Goal: Task Accomplishment & Management: Manage account settings

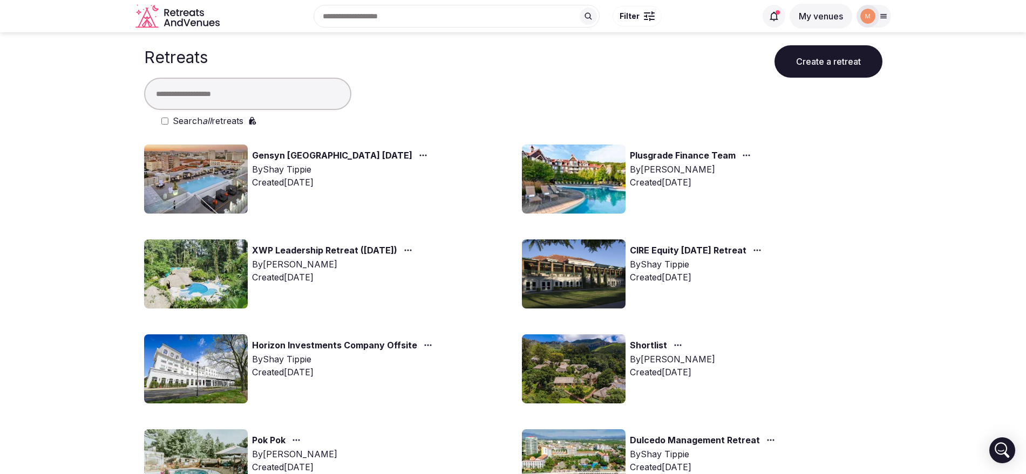
click at [876, 14] on div at bounding box center [867, 16] width 23 height 23
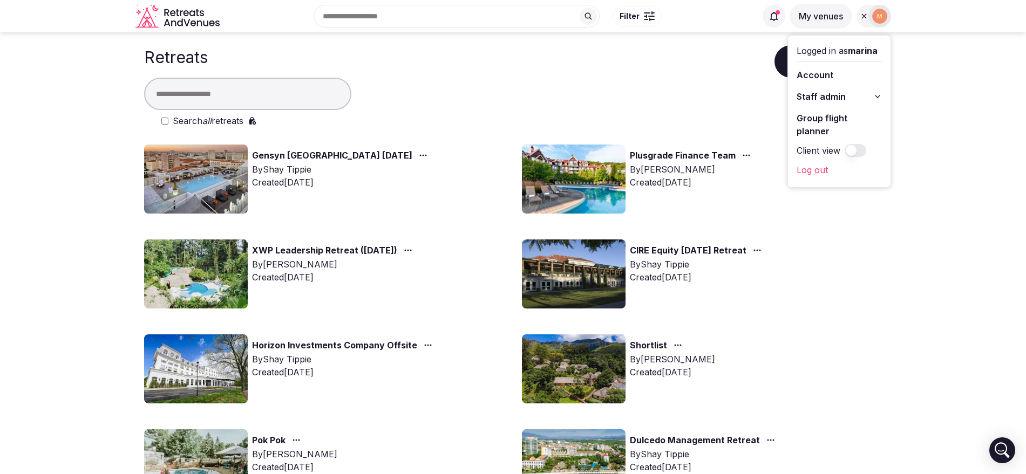
drag, startPoint x: 854, startPoint y: 100, endPoint x: 1035, endPoint y: 347, distance: 306.8
click at [1025, 347] on html "Recent searches [GEOGRAPHIC_DATA], [GEOGRAPHIC_DATA] [GEOGRAPHIC_DATA] Search P…" at bounding box center [513, 237] width 1026 height 474
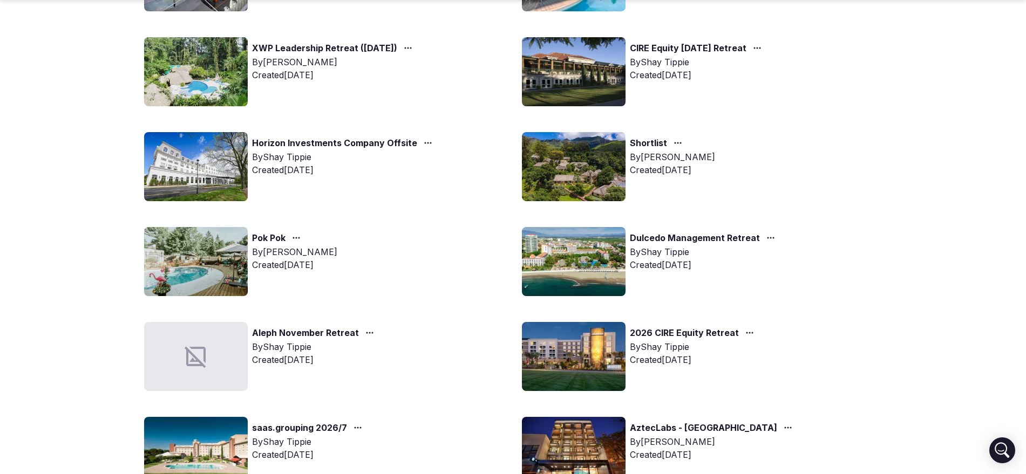
scroll to position [337, 0]
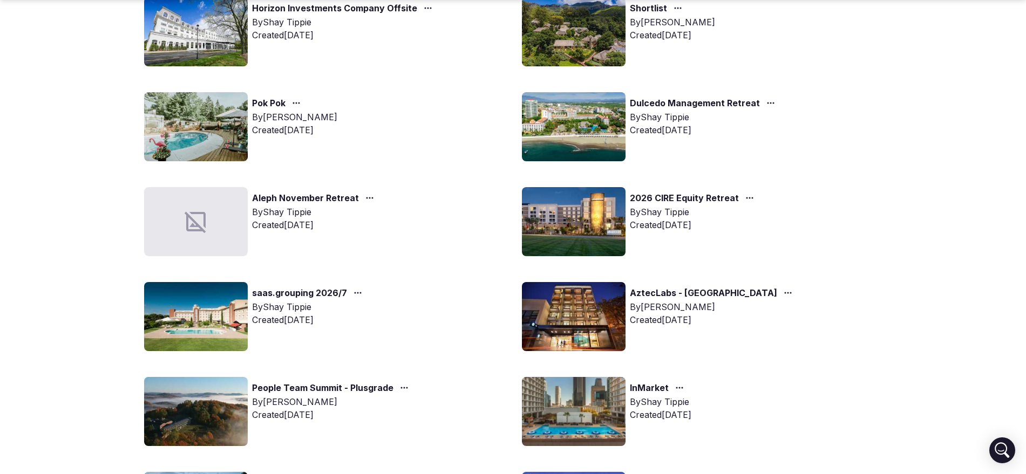
click at [338, 193] on link "Aleph November Retreat" at bounding box center [305, 199] width 107 height 14
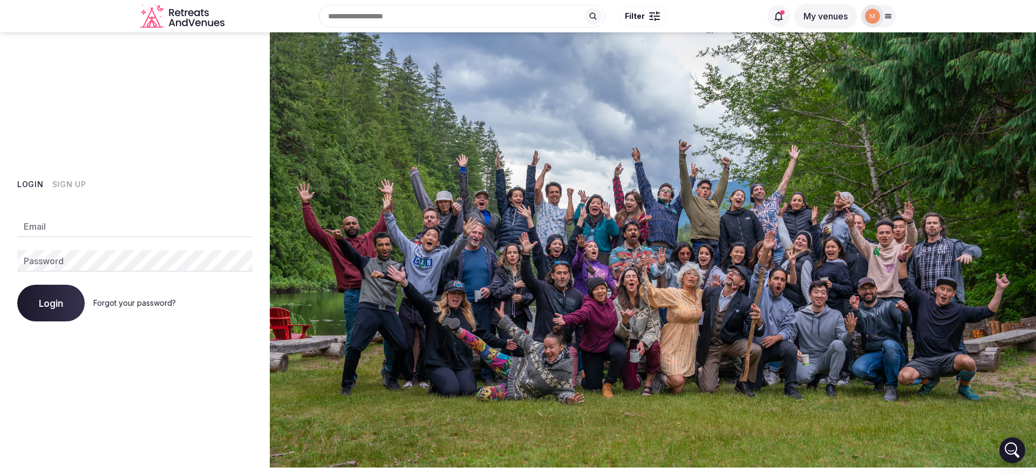
type input "**********"
click at [57, 312] on button "Login" at bounding box center [50, 303] width 67 height 37
click at [51, 300] on span "Login" at bounding box center [51, 303] width 24 height 11
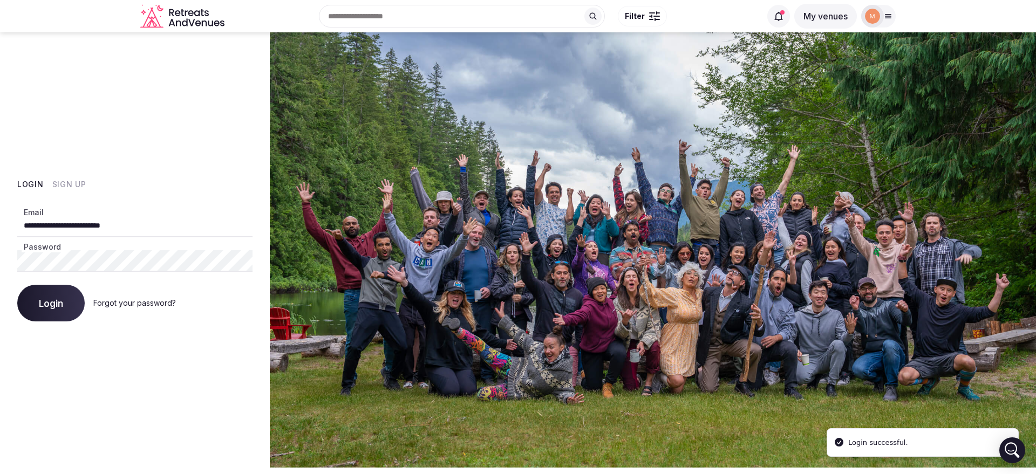
click at [868, 12] on img at bounding box center [872, 16] width 15 height 15
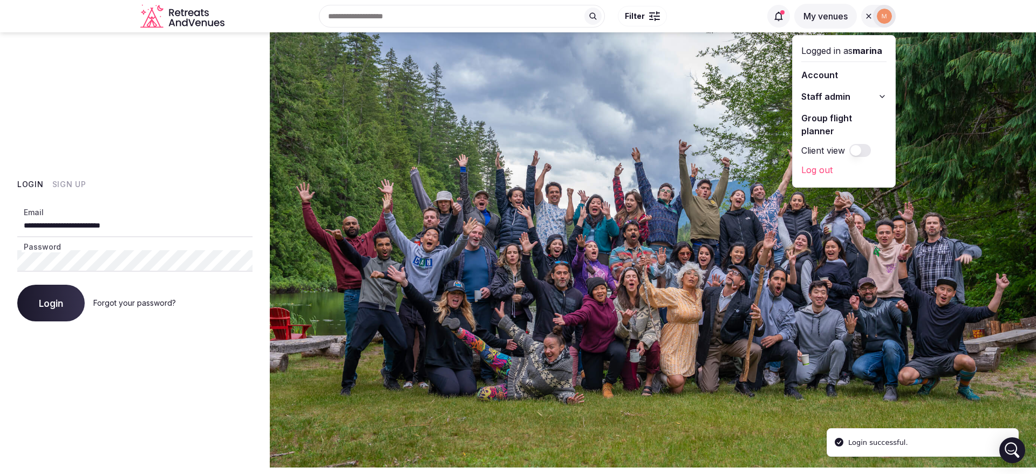
click at [832, 105] on div "Logged in as marina Account Staff admin Group flight planner Client view Log out" at bounding box center [844, 112] width 103 height 152
click at [835, 97] on span "Staff admin" at bounding box center [825, 96] width 49 height 13
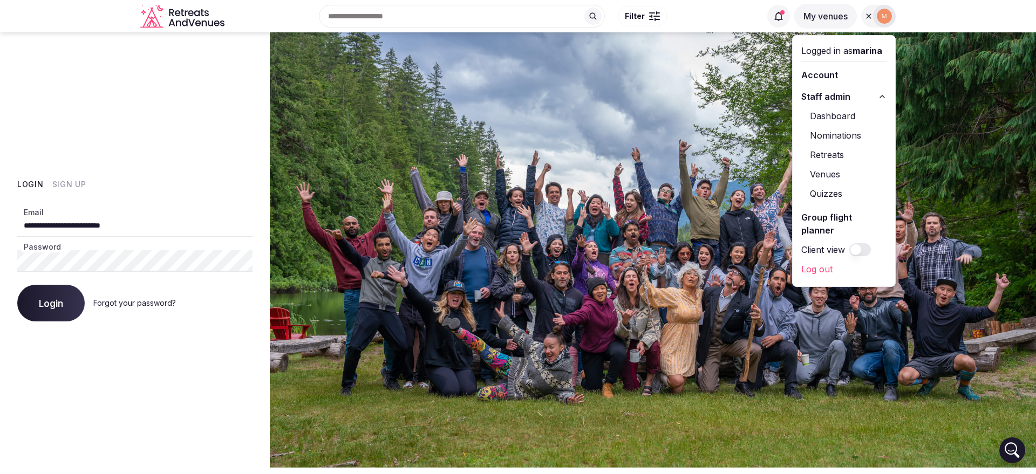
click at [836, 154] on link "Retreats" at bounding box center [843, 154] width 85 height 17
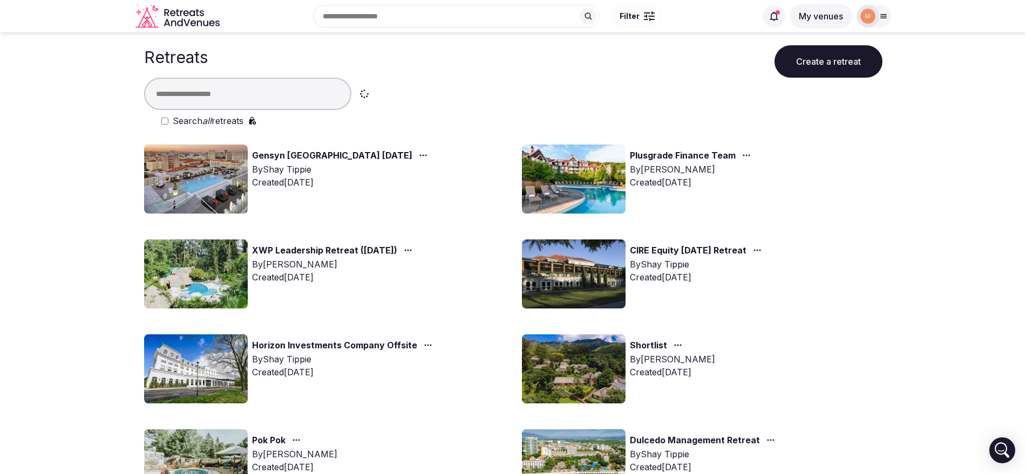
scroll to position [135, 0]
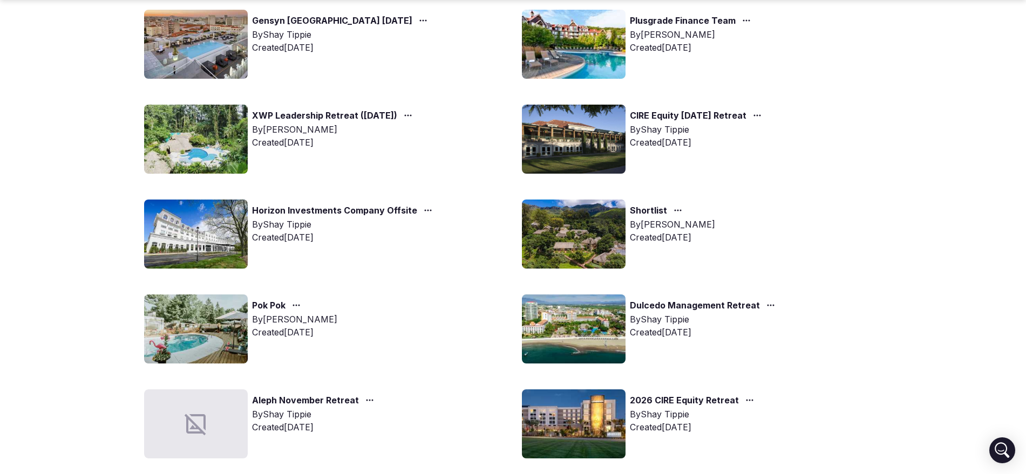
click at [323, 395] on link "Aleph November Retreat" at bounding box center [305, 401] width 107 height 14
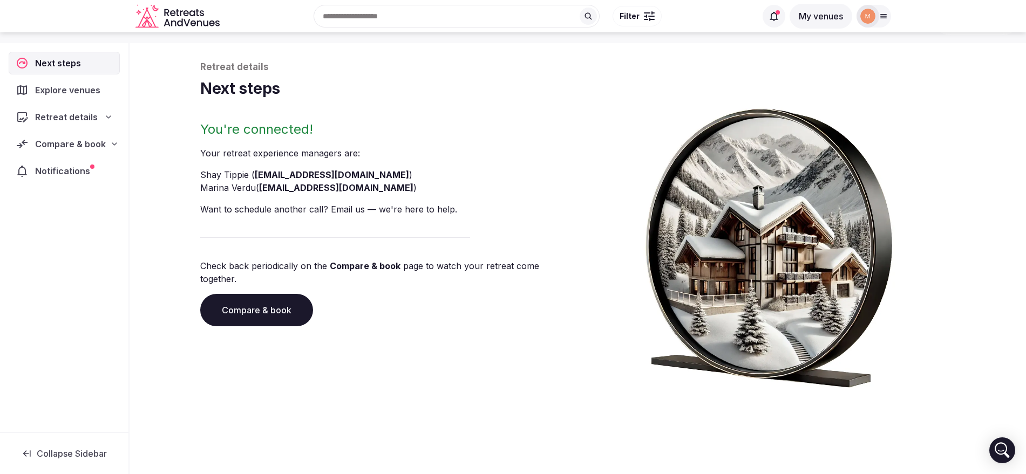
scroll to position [40, 0]
click at [885, 15] on icon at bounding box center [883, 17] width 6 height 4
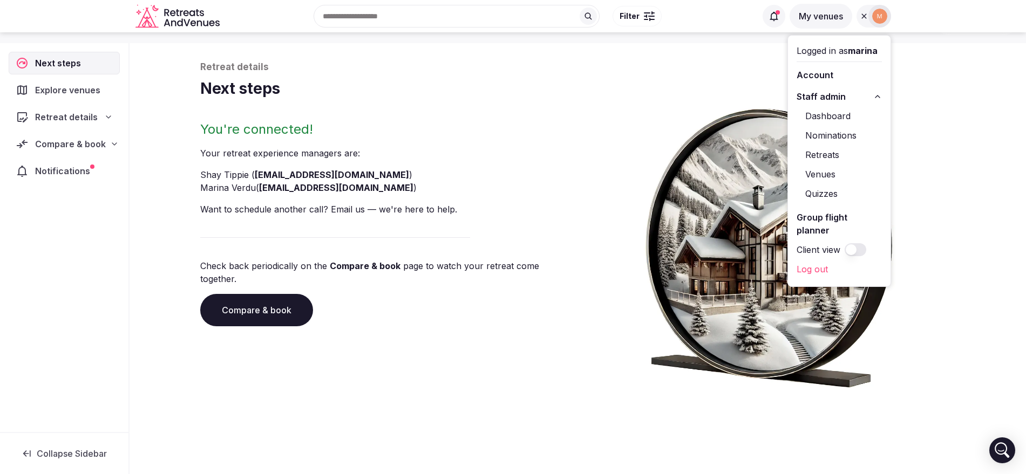
click at [832, 153] on link "Retreats" at bounding box center [838, 154] width 85 height 17
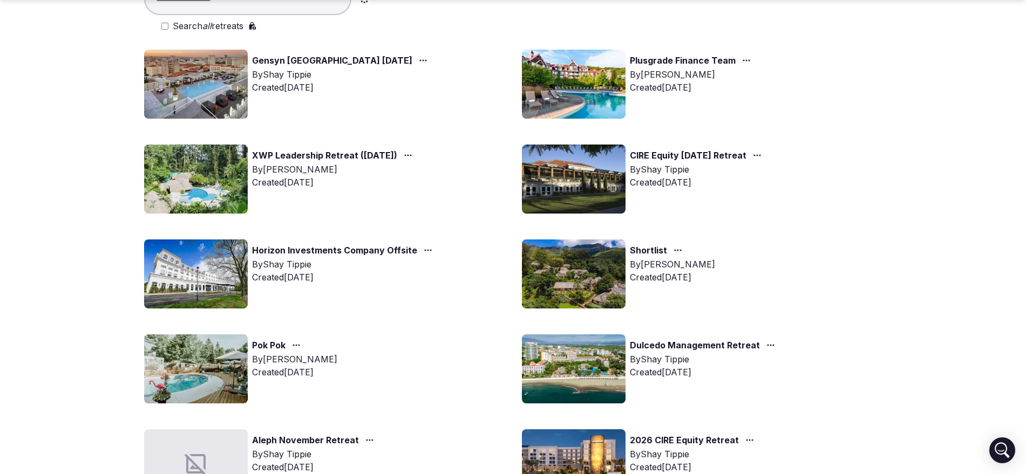
scroll to position [202, 0]
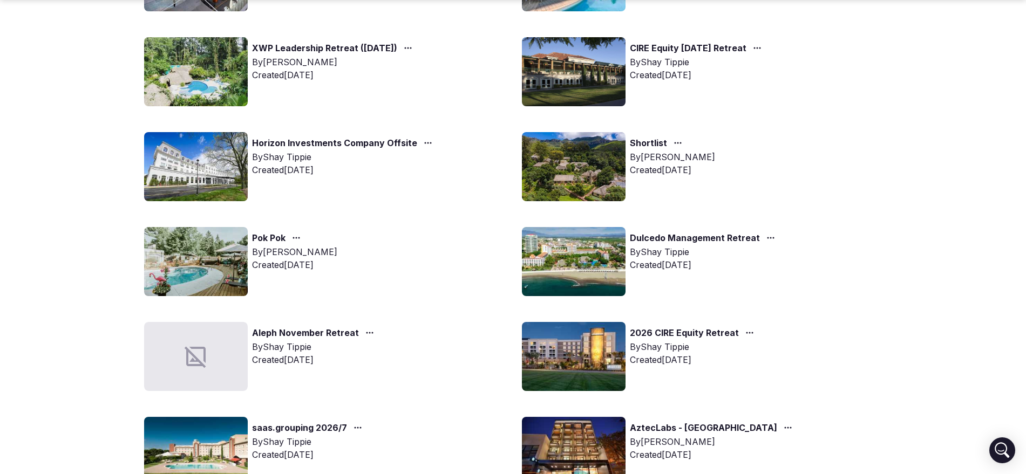
click at [282, 323] on div "Aleph November Retreat By [PERSON_NAME] Created [DATE]" at bounding box center [324, 356] width 360 height 69
click at [286, 333] on link "Aleph November Retreat" at bounding box center [305, 333] width 107 height 14
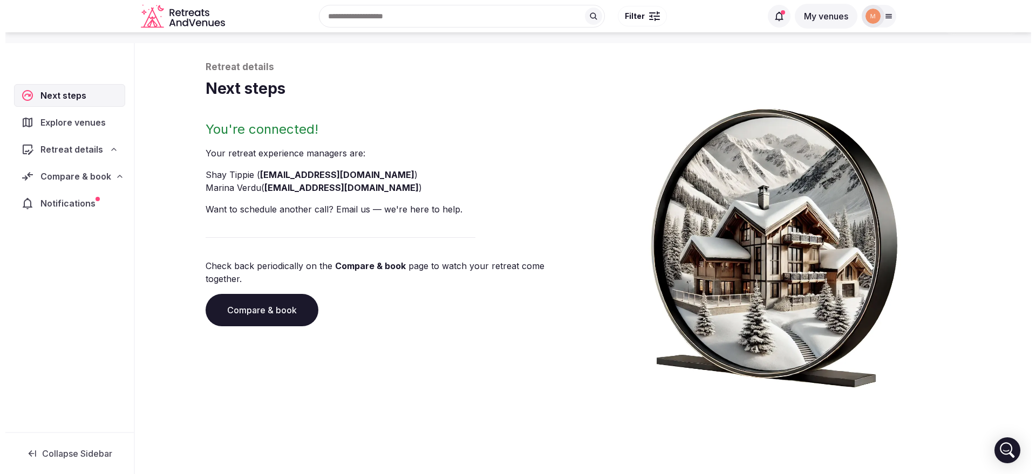
scroll to position [40, 0]
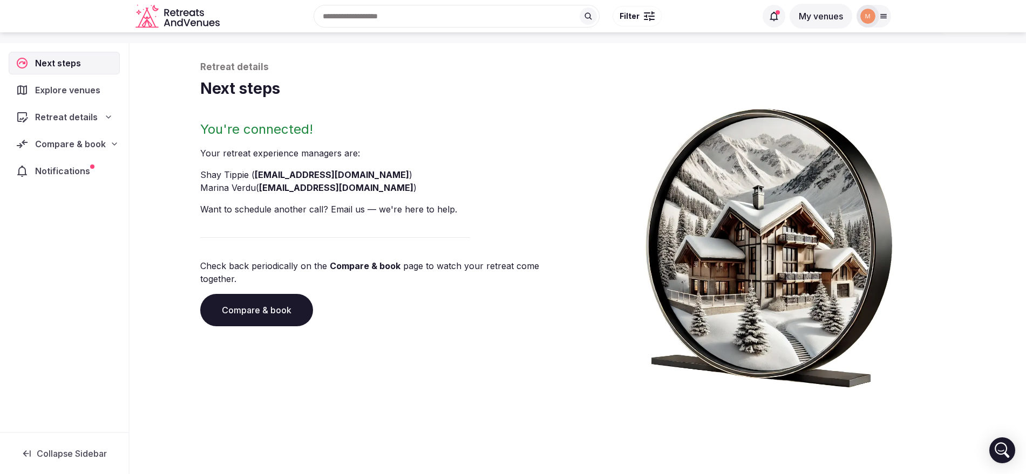
click at [57, 138] on span "Compare & book" at bounding box center [70, 144] width 71 height 13
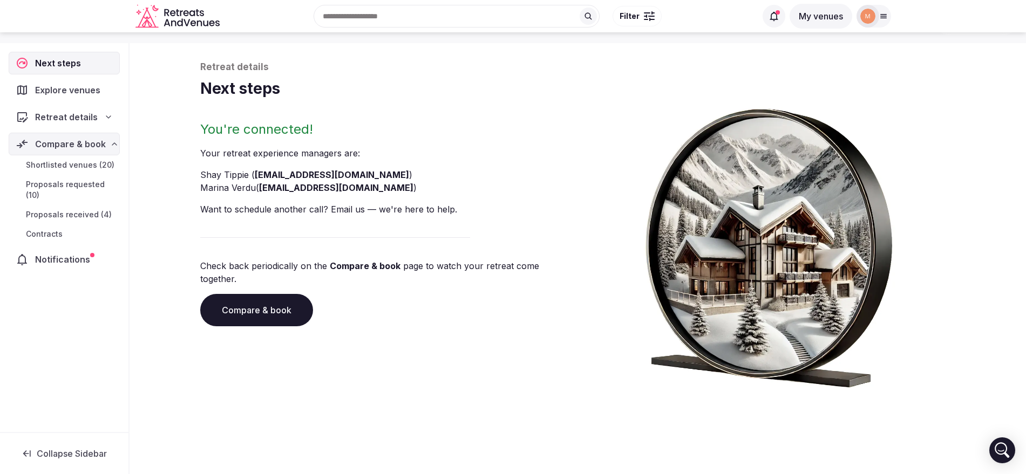
click at [104, 209] on span "Proposals received (4)" at bounding box center [69, 214] width 86 height 11
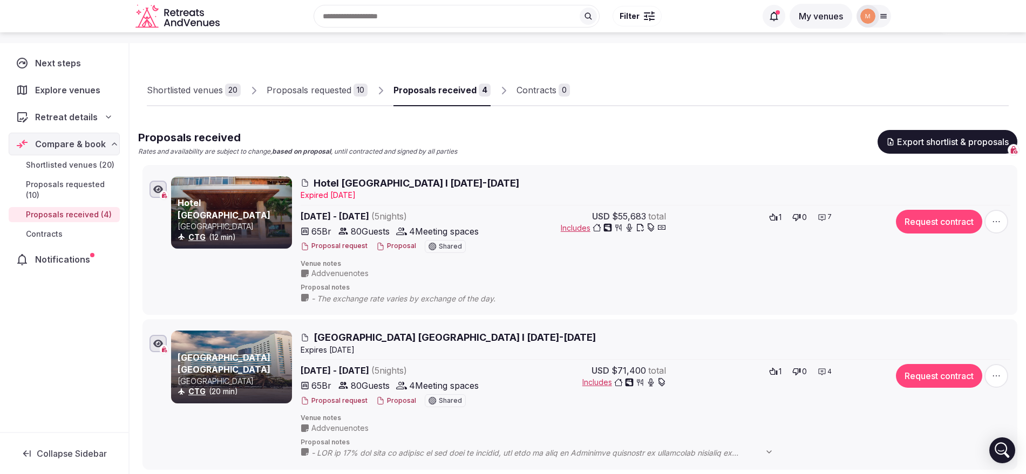
click at [384, 244] on button "Proposal" at bounding box center [396, 246] width 40 height 9
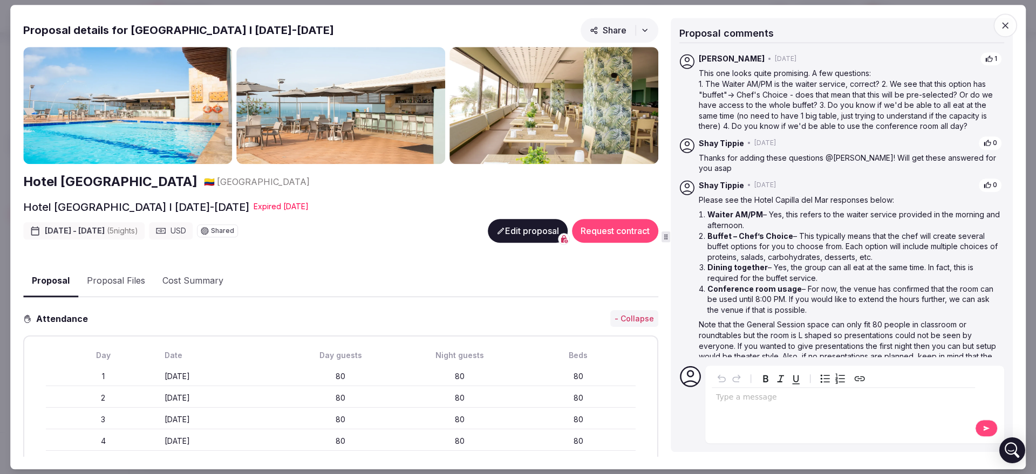
click at [497, 227] on button "Edit proposal" at bounding box center [528, 231] width 80 height 24
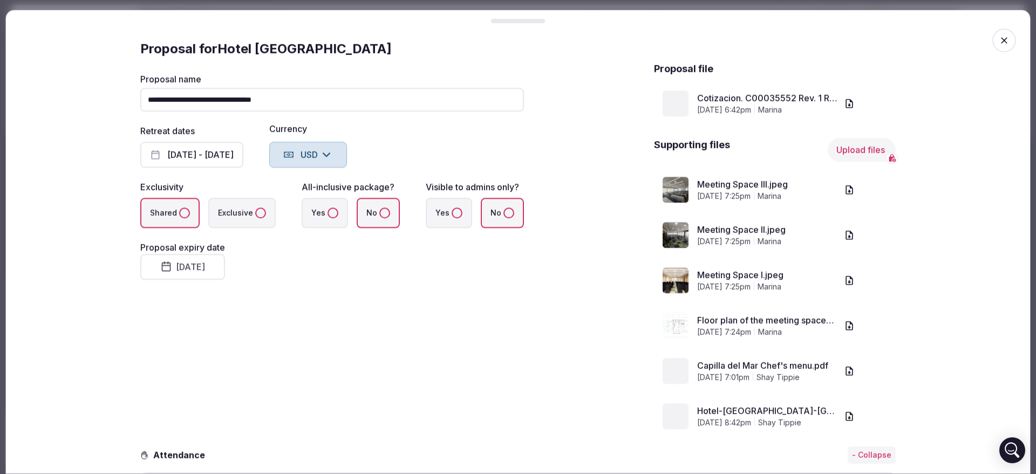
click at [225, 261] on button "[DATE]" at bounding box center [182, 267] width 85 height 26
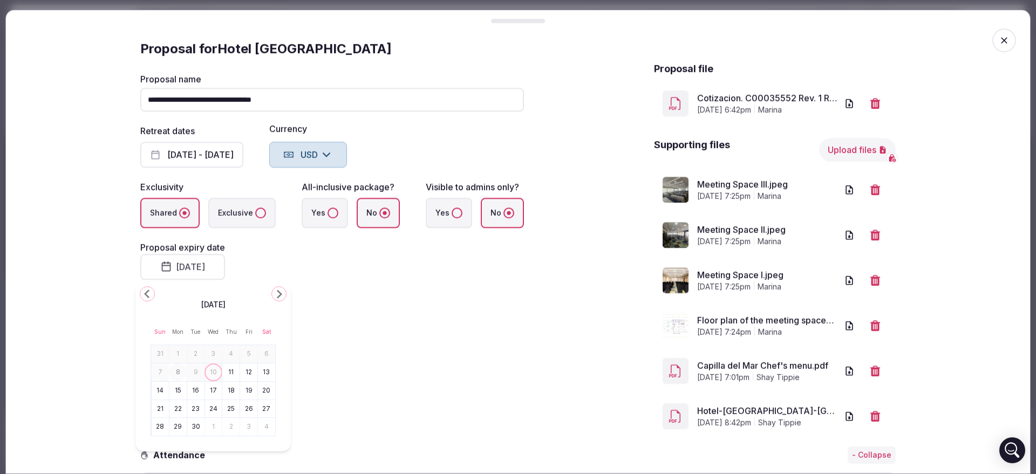
click at [248, 374] on button "12" at bounding box center [248, 373] width 15 height 16
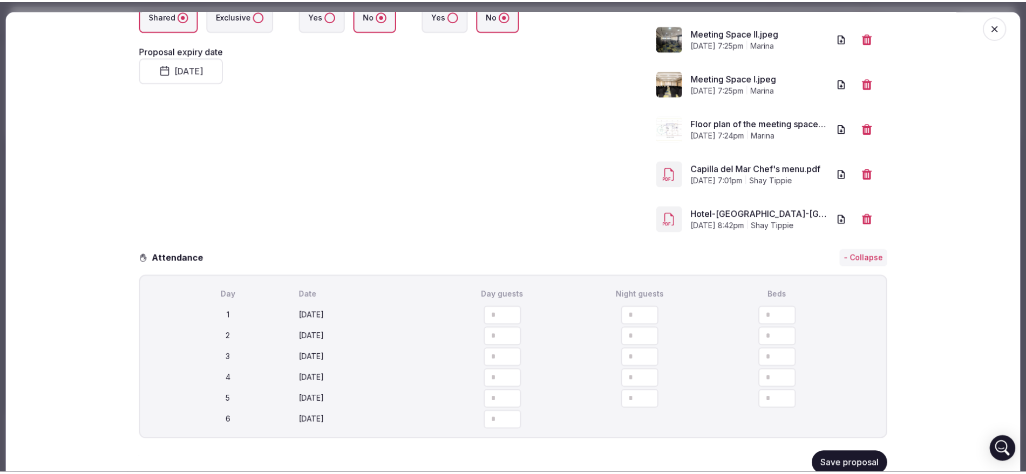
scroll to position [405, 0]
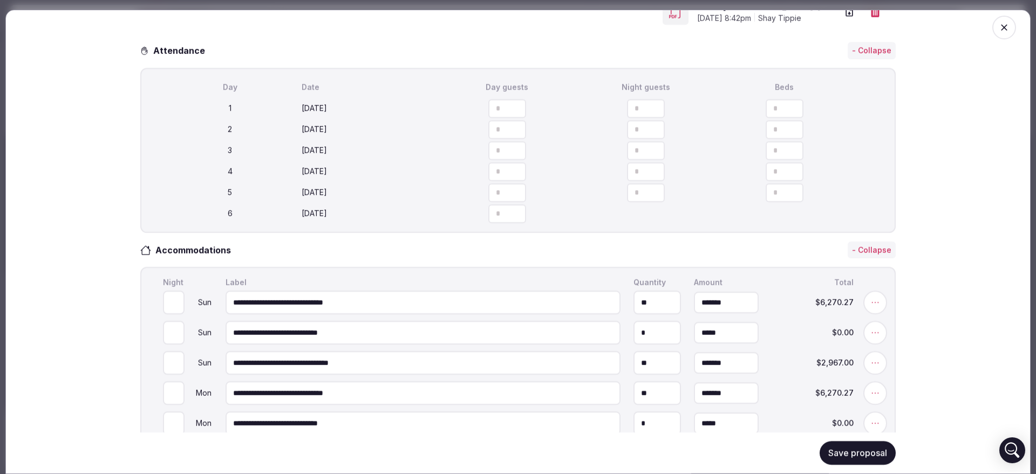
click at [858, 457] on button "Save proposal" at bounding box center [858, 453] width 76 height 24
click at [999, 29] on icon "button" at bounding box center [1004, 27] width 11 height 11
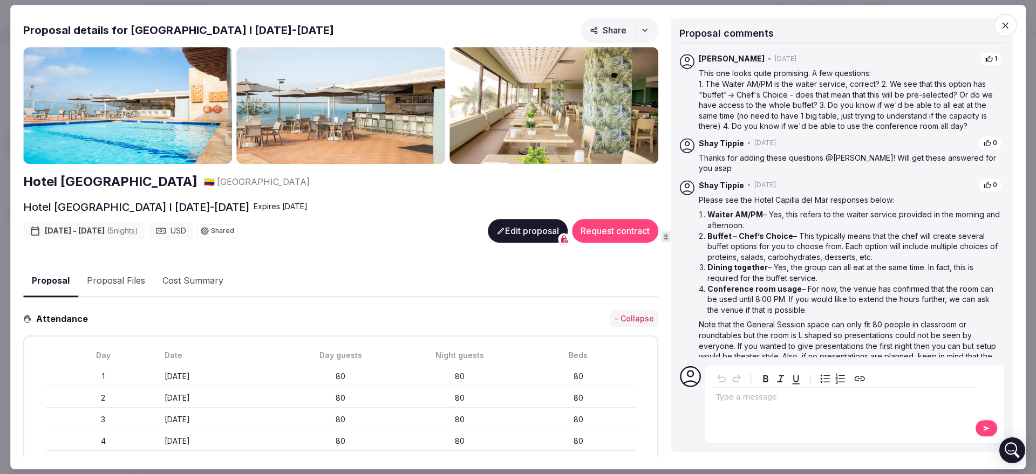
click at [1005, 28] on icon "button" at bounding box center [1005, 25] width 11 height 11
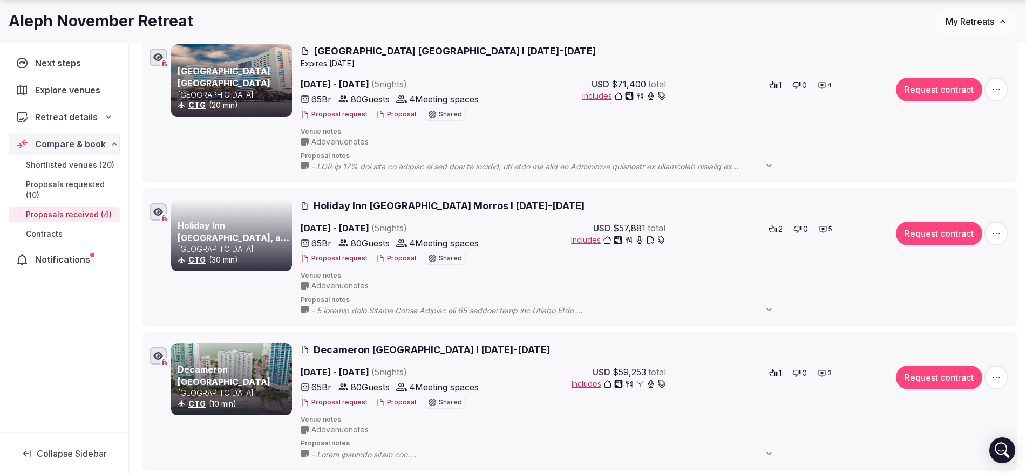
scroll to position [378, 0]
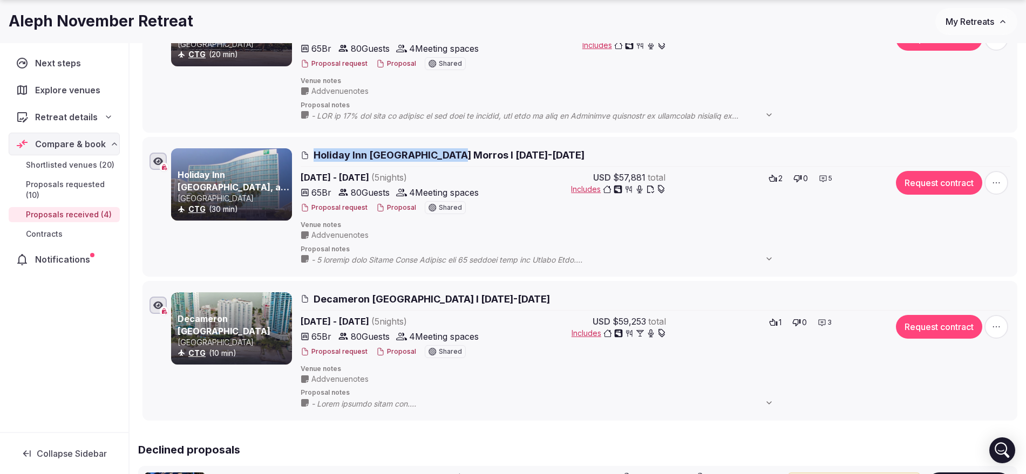
drag, startPoint x: 322, startPoint y: 150, endPoint x: 456, endPoint y: 153, distance: 133.8
click at [456, 153] on div "Holiday Inn [GEOGRAPHIC_DATA], an [GEOGRAPHIC_DATA] CTG (30 min) Holiday Inn [G…" at bounding box center [579, 206] width 865 height 121
copy span "Holiday Inn [GEOGRAPHIC_DATA] Morros"
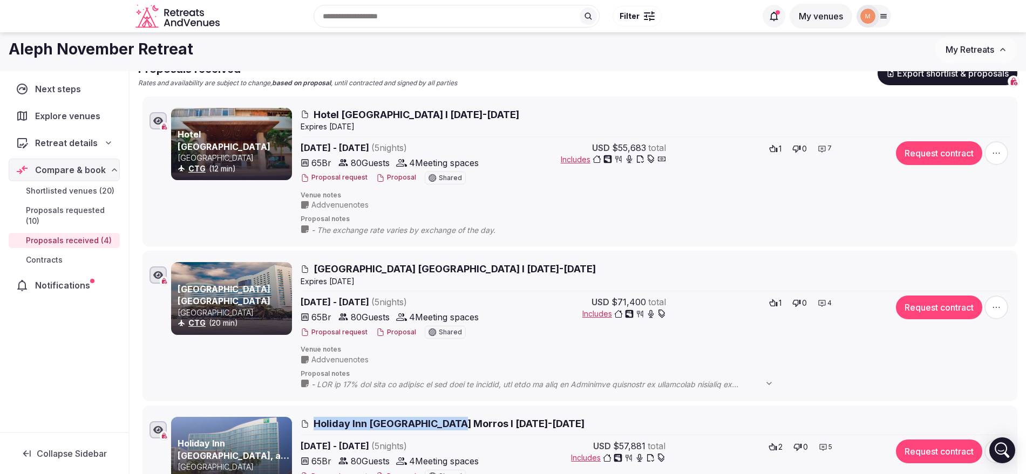
scroll to position [108, 0]
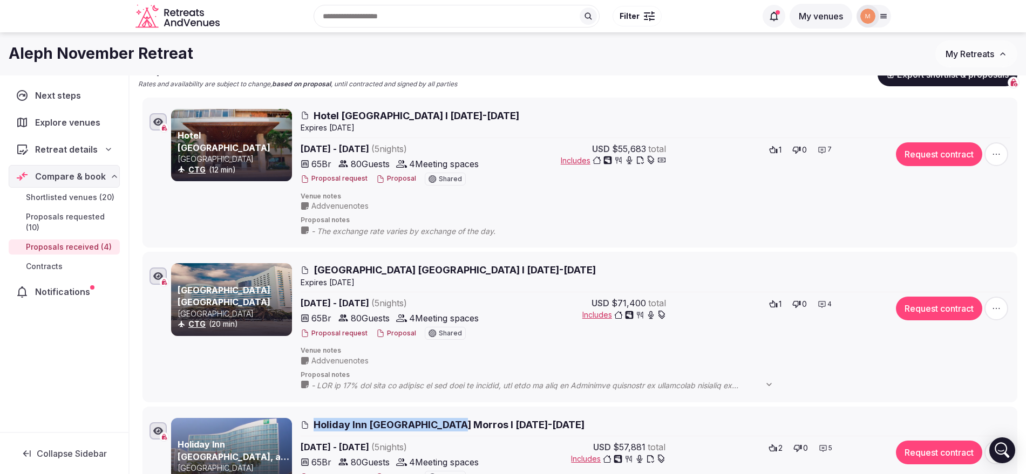
click at [952, 56] on span "My Retreats" at bounding box center [969, 54] width 49 height 11
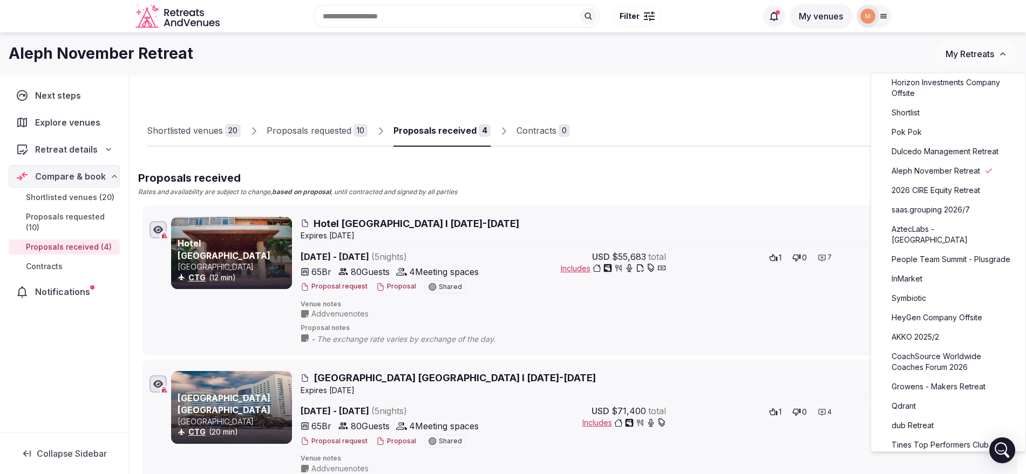
scroll to position [112, 0]
click at [924, 373] on link "CoachSource Worldwide Coaches Forum 2026" at bounding box center [948, 359] width 133 height 28
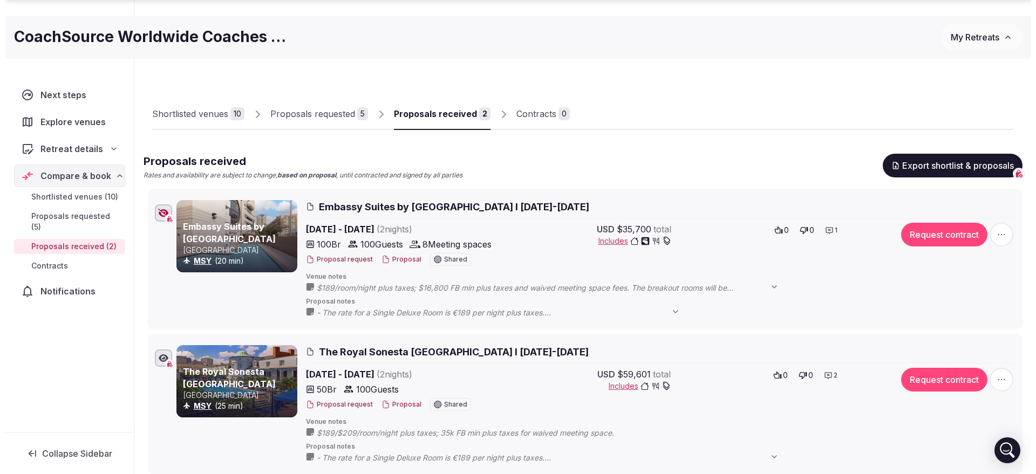
scroll to position [52, 0]
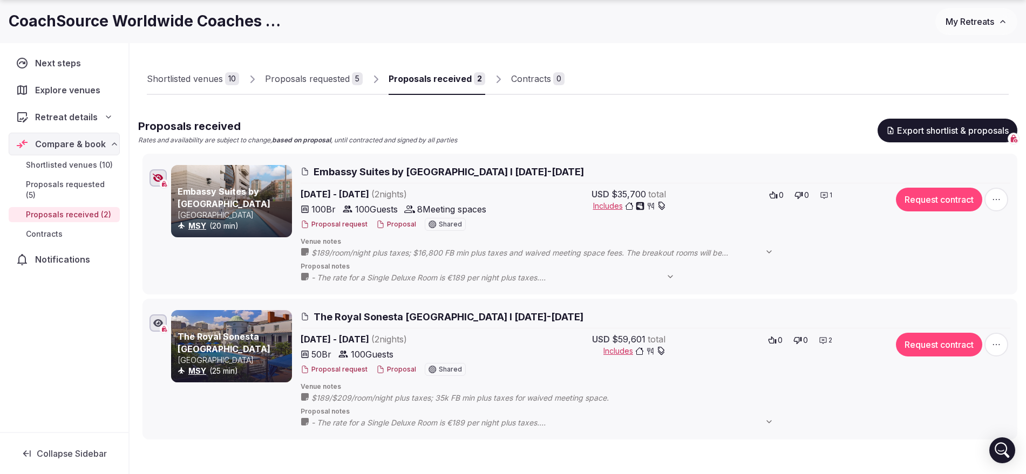
click at [398, 224] on button "Proposal" at bounding box center [396, 224] width 40 height 9
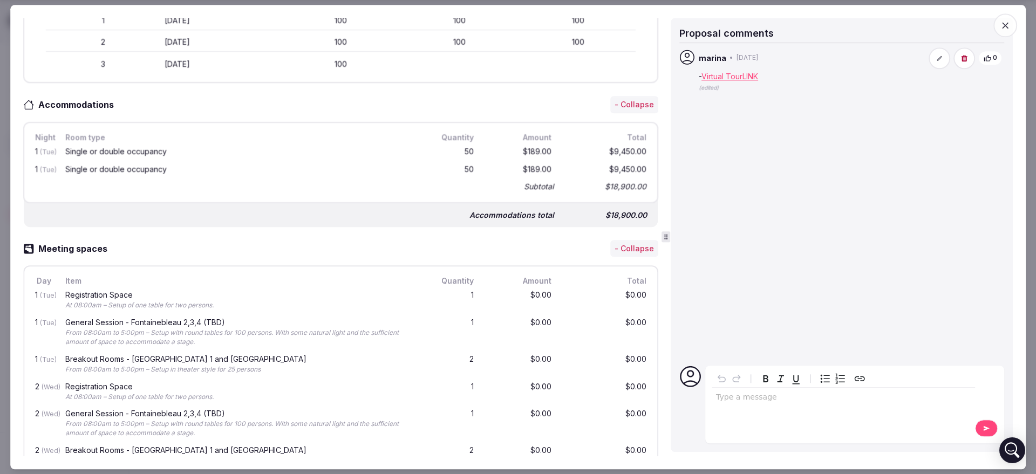
scroll to position [337, 0]
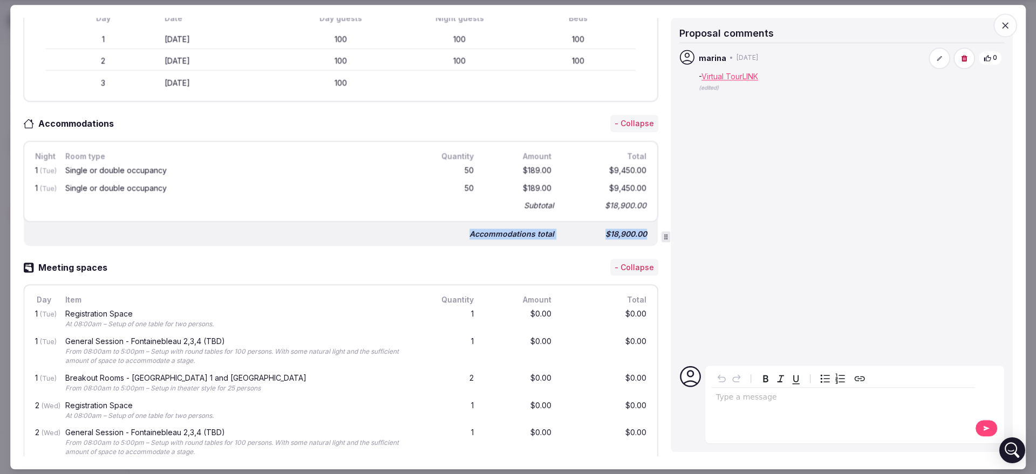
drag, startPoint x: 470, startPoint y: 231, endPoint x: 640, endPoint y: 230, distance: 169.4
click at [640, 230] on div "Accommodations total $18,900.00" at bounding box center [341, 230] width 634 height 32
copy div "Accommodations total $18,900.00"
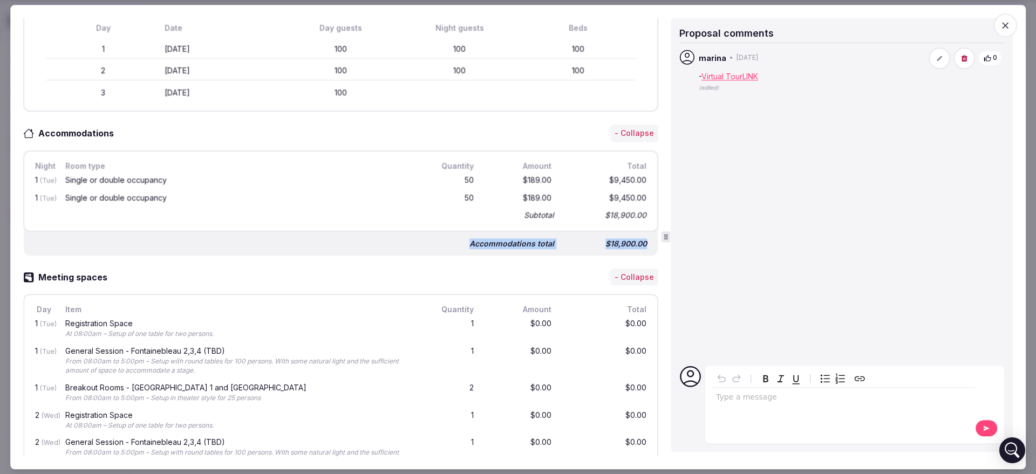
scroll to position [202, 0]
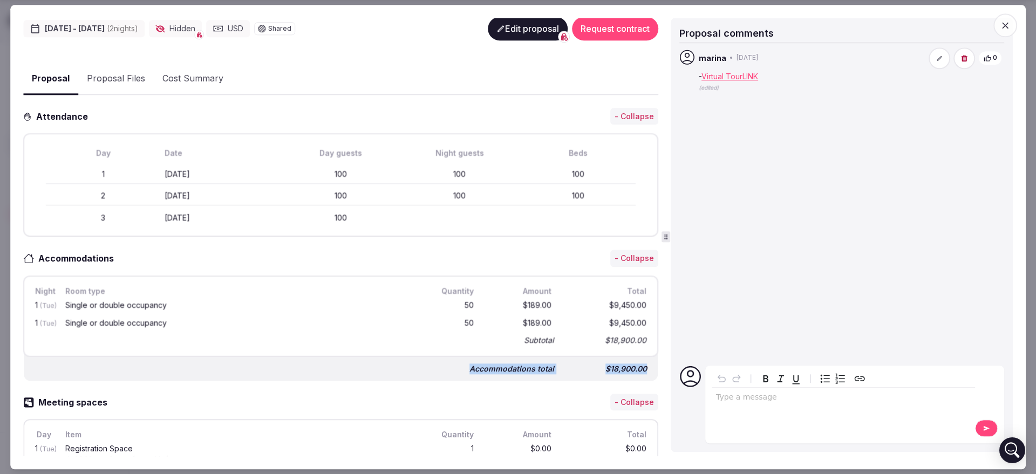
click at [523, 30] on button "Edit proposal" at bounding box center [528, 29] width 80 height 24
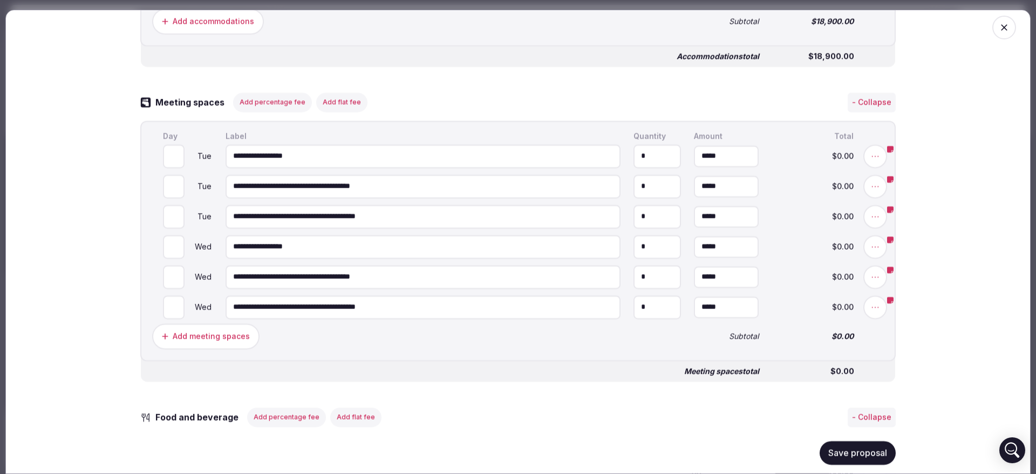
scroll to position [270, 0]
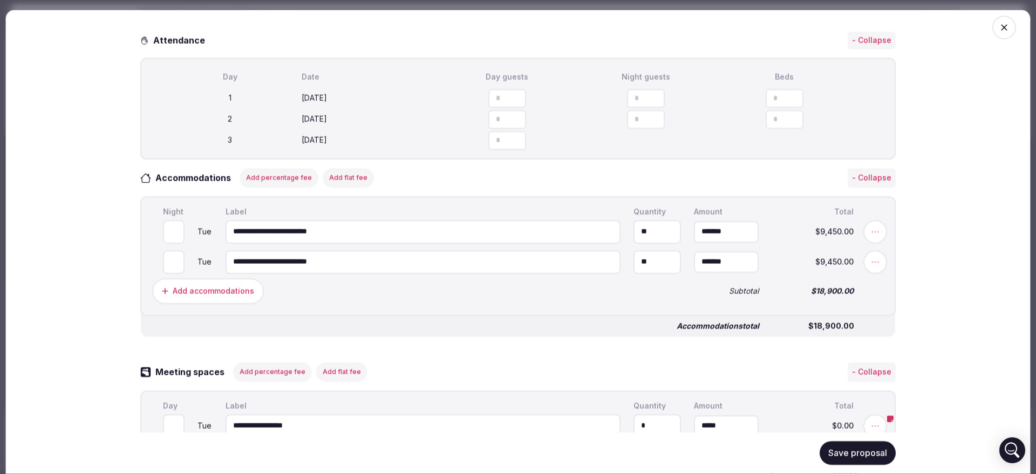
click at [298, 183] on button "Add percentage fee" at bounding box center [279, 177] width 79 height 19
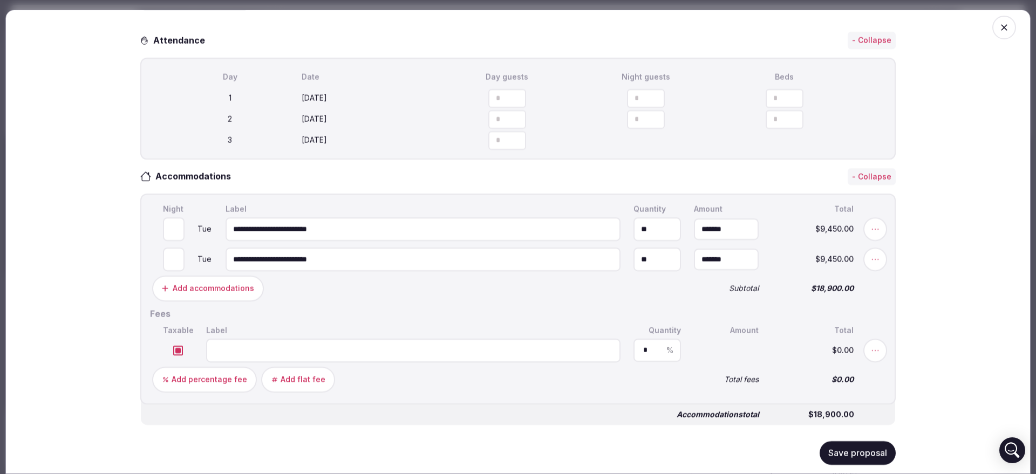
click at [237, 353] on input at bounding box center [413, 350] width 414 height 24
paste input "**********"
drag, startPoint x: 264, startPoint y: 353, endPoint x: 367, endPoint y: 353, distance: 103.0
click at [367, 353] on input "**********" at bounding box center [413, 350] width 414 height 24
type input "**********"
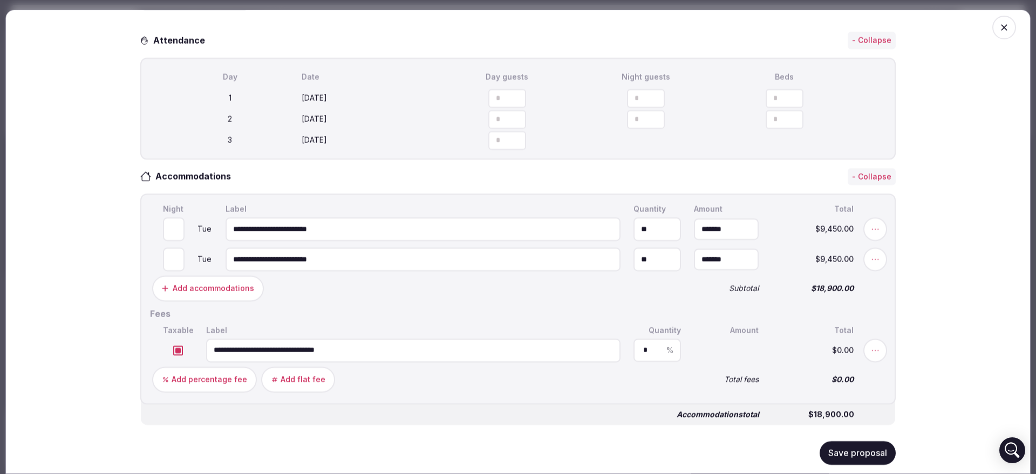
click at [643, 349] on input "*" at bounding box center [657, 350] width 28 height 8
click at [643, 350] on input "*" at bounding box center [657, 350] width 28 height 8
type input "*****"
drag, startPoint x: 354, startPoint y: 358, endPoint x: 267, endPoint y: 351, distance: 87.7
click at [267, 351] on input "**********" at bounding box center [413, 350] width 414 height 24
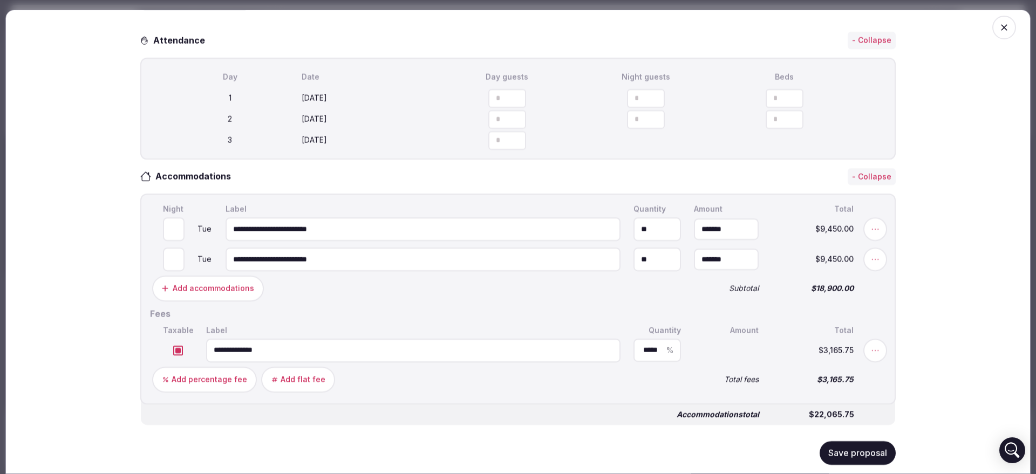
click at [237, 356] on input "**********" at bounding box center [413, 350] width 414 height 24
click at [233, 354] on input "**********" at bounding box center [413, 350] width 414 height 24
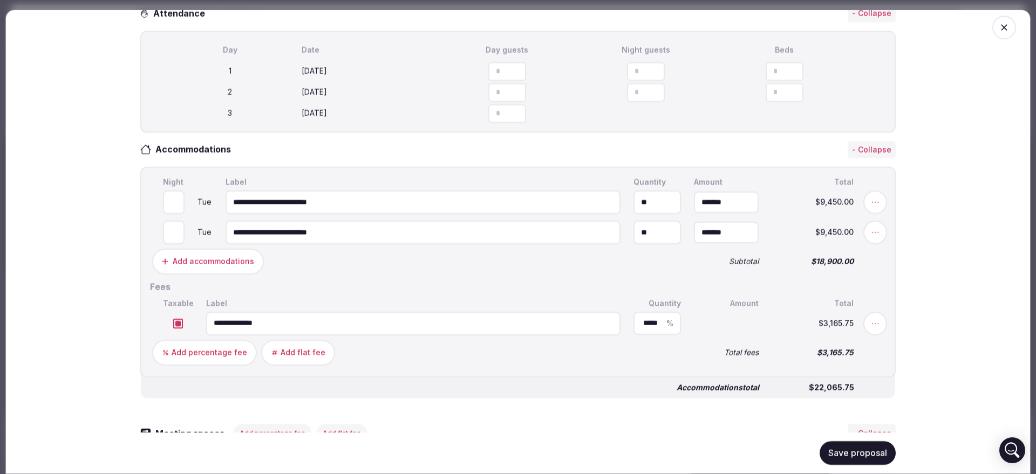
scroll to position [337, 0]
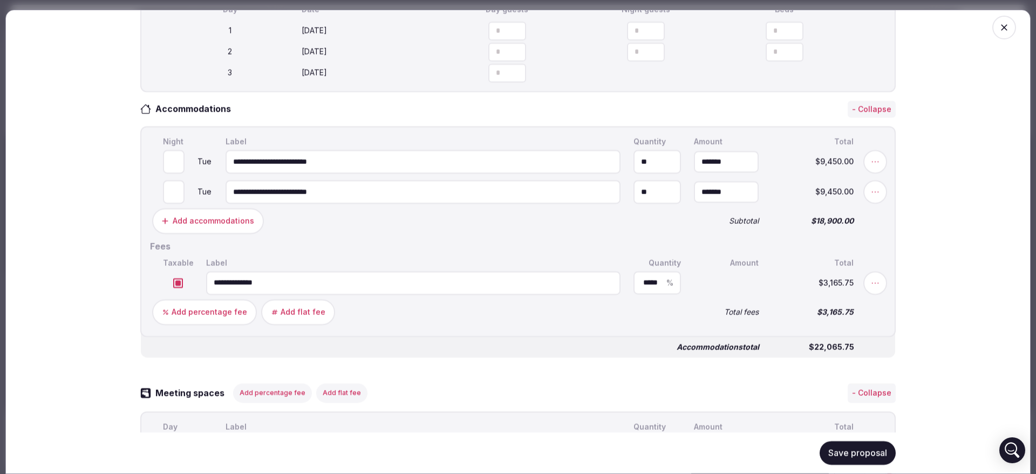
type input "**********"
click at [872, 452] on button "Save proposal" at bounding box center [858, 453] width 76 height 24
click at [297, 317] on div "Add flat fee" at bounding box center [303, 311] width 45 height 11
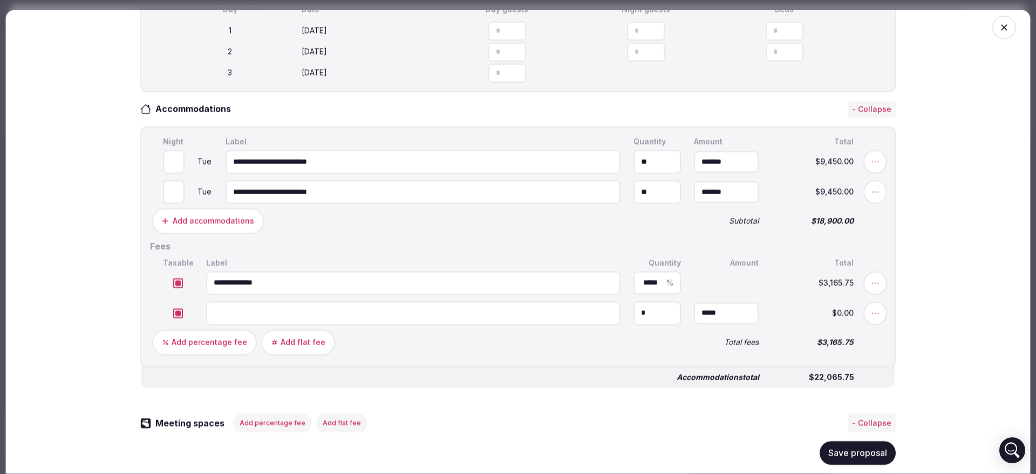
click at [242, 318] on input at bounding box center [413, 313] width 414 height 24
paste input "**********"
type input "**********"
click at [716, 310] on input "*" at bounding box center [726, 313] width 65 height 22
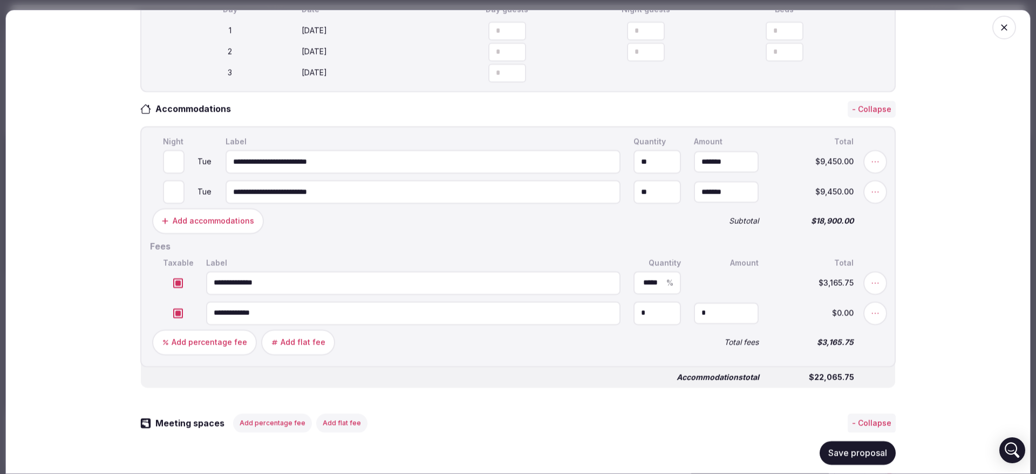
type input "*****"
click at [661, 353] on div "Add percentage fee Add flat fee" at bounding box center [416, 342] width 529 height 26
drag, startPoint x: 658, startPoint y: 319, endPoint x: 597, endPoint y: 320, distance: 61.5
click at [633, 319] on input "*" at bounding box center [656, 313] width 47 height 24
type input "***"
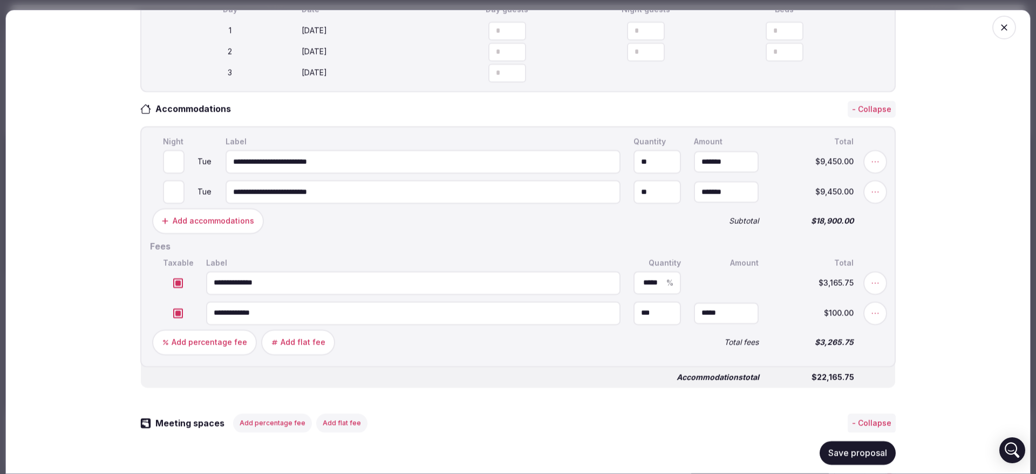
click at [555, 373] on div "Accommodations total $22,165.75" at bounding box center [518, 372] width 754 height 29
drag, startPoint x: 290, startPoint y: 293, endPoint x: 152, endPoint y: 293, distance: 137.6
click at [206, 293] on input "**********" at bounding box center [413, 283] width 414 height 24
click at [543, 285] on input "**********" at bounding box center [413, 283] width 414 height 24
click at [557, 281] on button "Delete" at bounding box center [548, 282] width 45 height 19
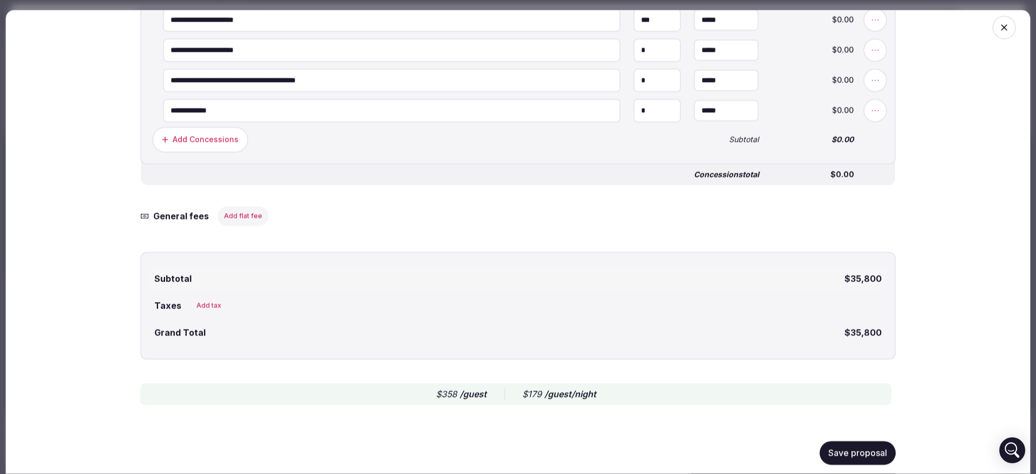
scroll to position [1681, 0]
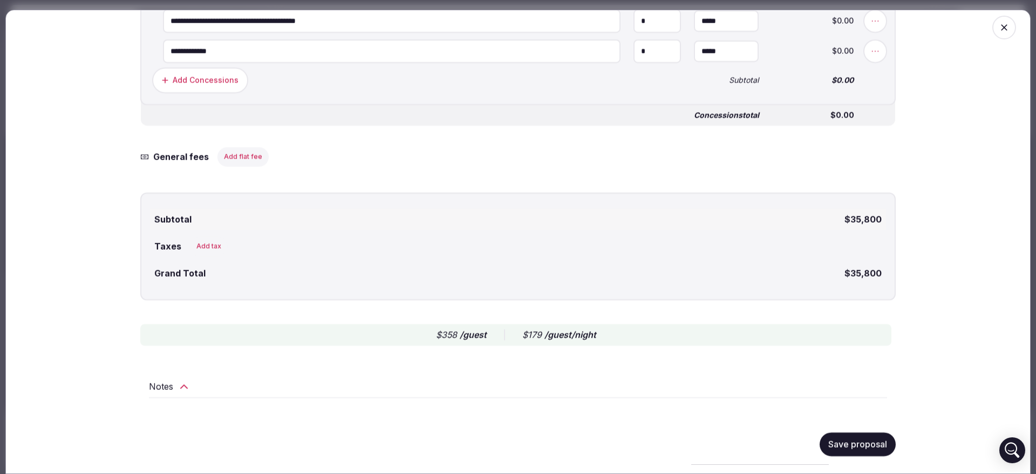
click at [197, 249] on button "Add tax" at bounding box center [209, 246] width 38 height 19
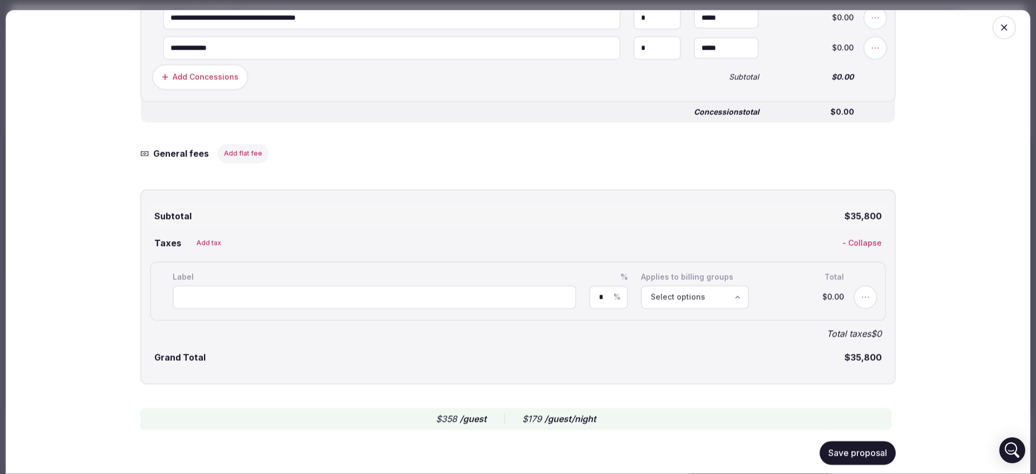
click at [220, 282] on div "Label" at bounding box center [374, 277] width 408 height 12
click at [224, 297] on input at bounding box center [375, 297] width 404 height 24
paste input "**********"
type input "**********"
click at [613, 300] on span "%" at bounding box center [616, 297] width 7 height 8
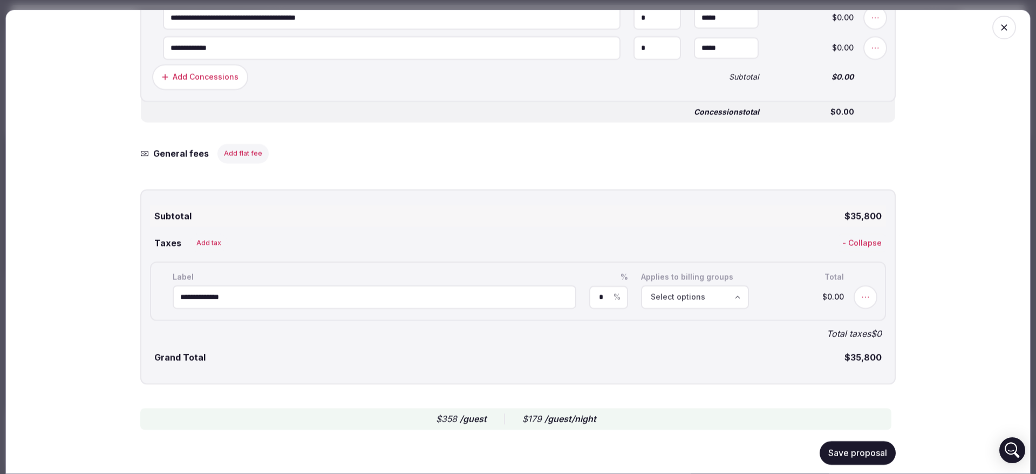
click at [603, 301] on input "*" at bounding box center [608, 297] width 19 height 8
paste input "****"
type input "*****"
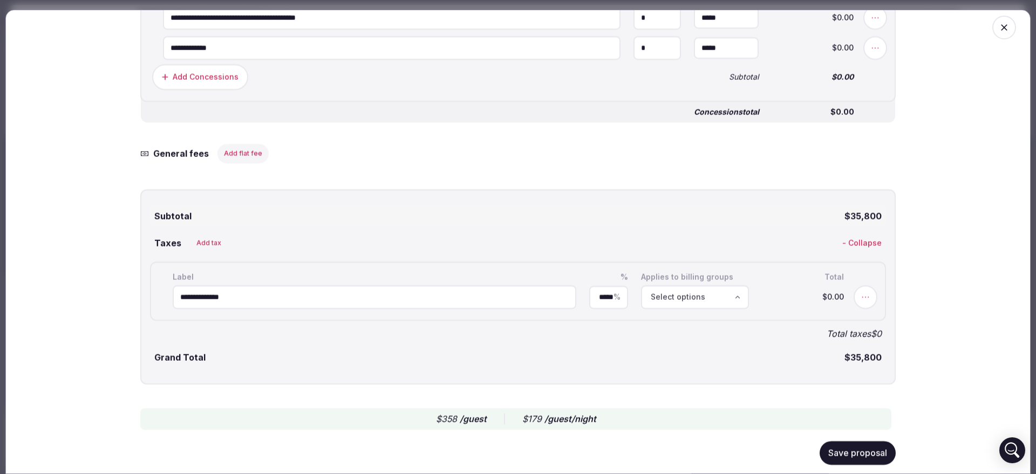
click at [699, 298] on div "Select options" at bounding box center [694, 297] width 101 height 11
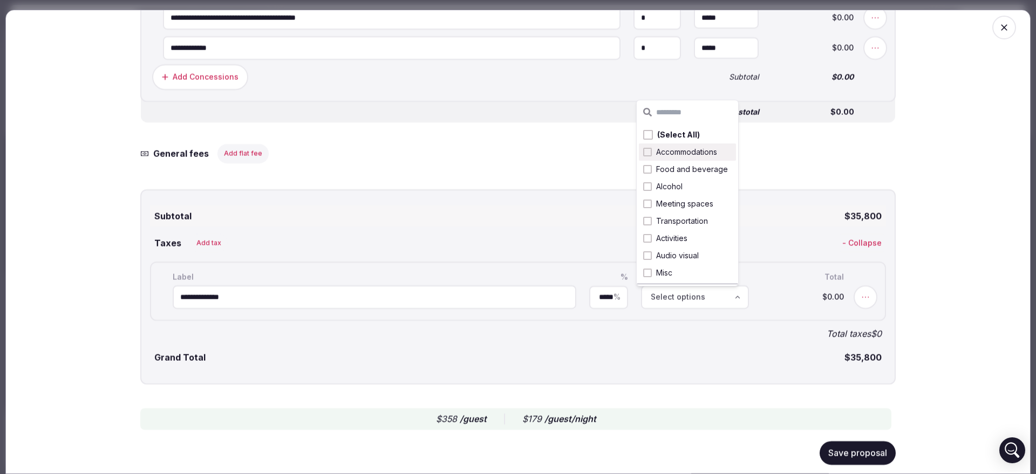
click at [707, 154] on span "Accommodations" at bounding box center [686, 152] width 61 height 11
click at [725, 362] on div "Grand Total $38,983" at bounding box center [518, 358] width 736 height 22
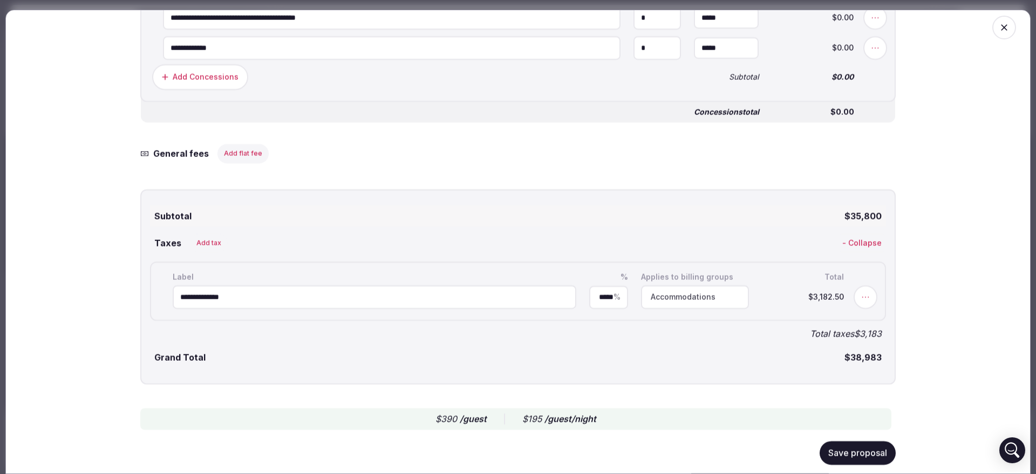
click at [830, 452] on button "Save proposal" at bounding box center [858, 453] width 76 height 24
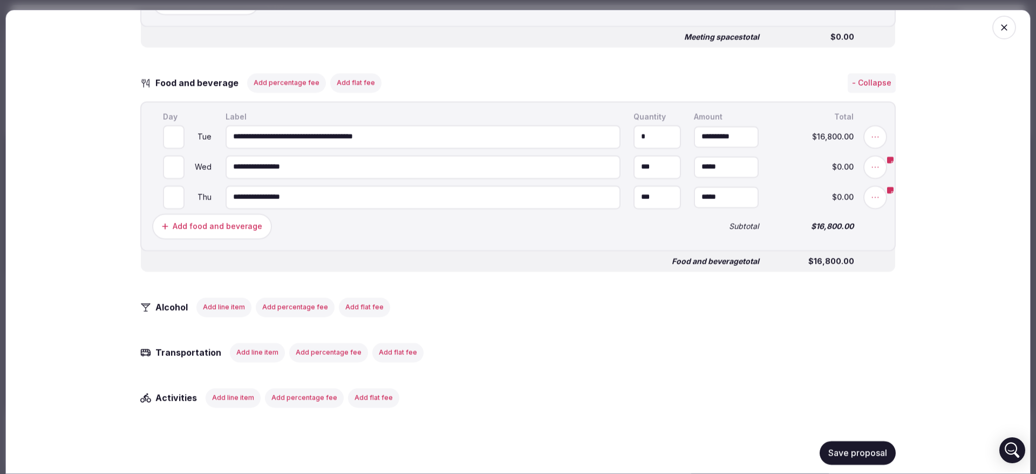
scroll to position [872, 0]
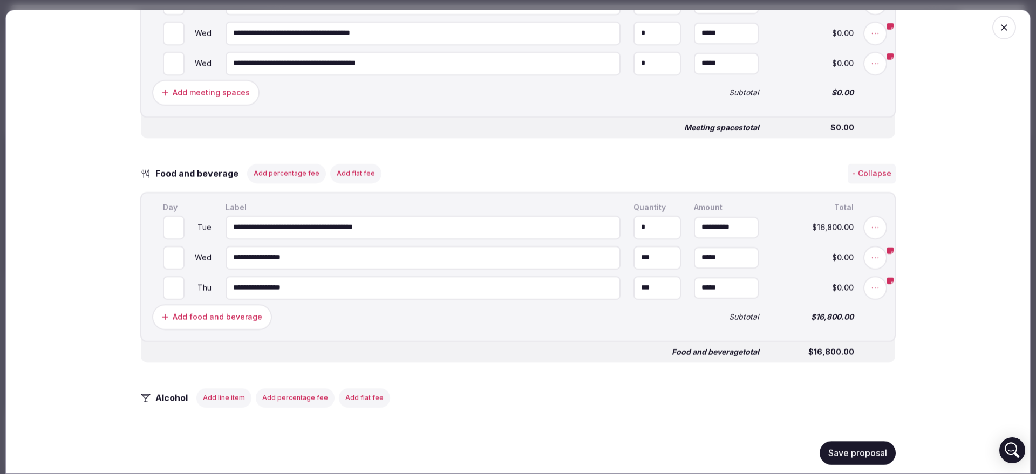
click at [286, 181] on button "Add percentage fee" at bounding box center [286, 172] width 79 height 19
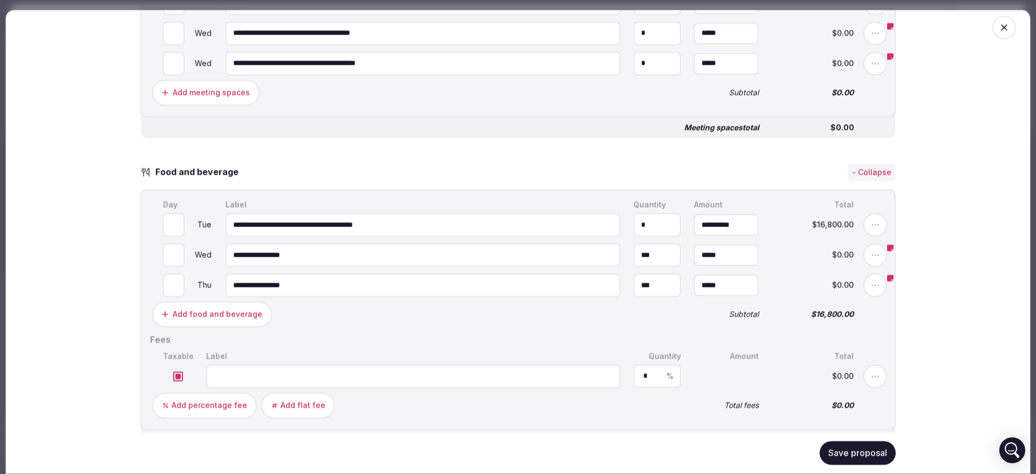
click at [247, 379] on input at bounding box center [413, 376] width 414 height 24
paste input "**********"
type input "**********"
click at [644, 375] on input "*" at bounding box center [657, 376] width 28 height 8
click at [645, 375] on input "*" at bounding box center [657, 376] width 28 height 8
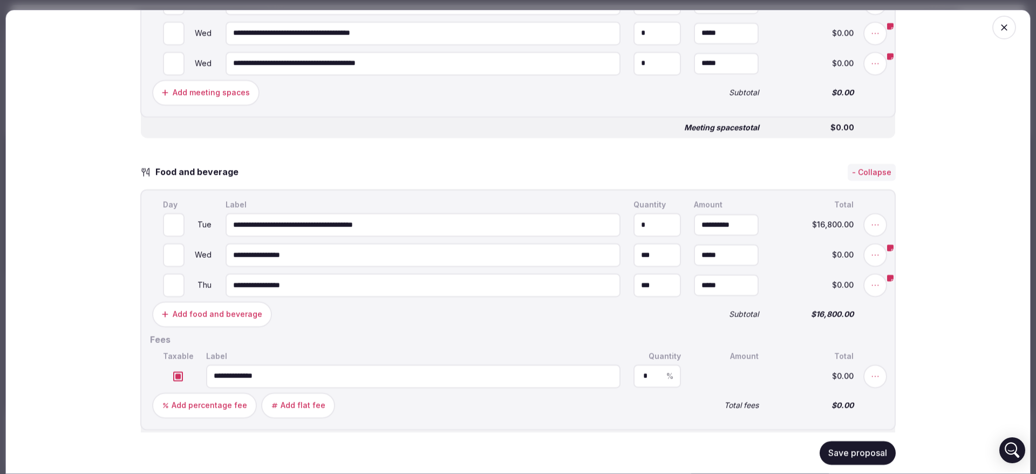
click at [645, 375] on input "*" at bounding box center [657, 376] width 28 height 8
type input "**"
click at [578, 413] on div "Add percentage fee Add flat fee" at bounding box center [416, 405] width 529 height 26
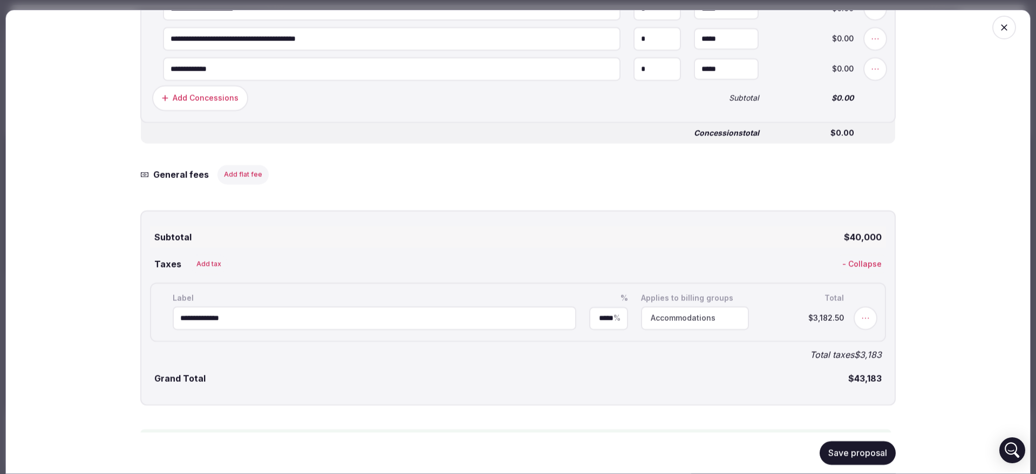
scroll to position [1816, 0]
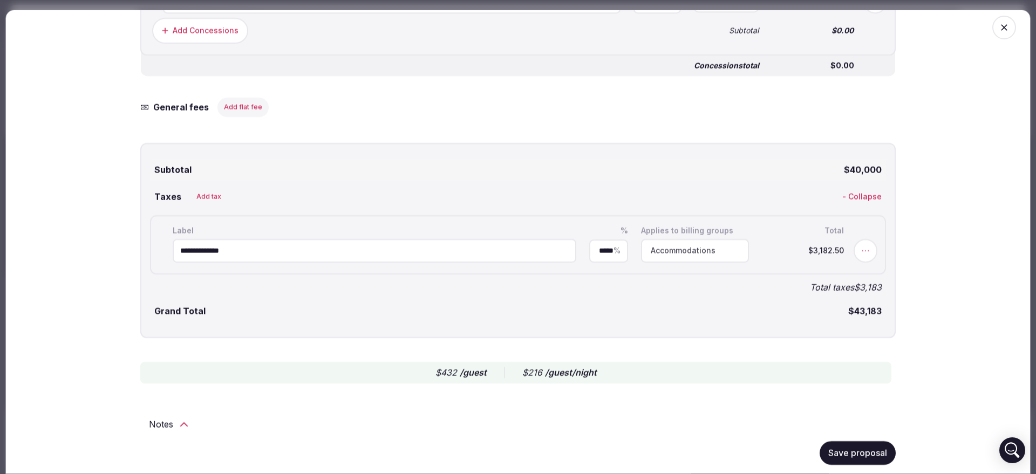
click at [210, 196] on button "Add tax" at bounding box center [209, 196] width 38 height 19
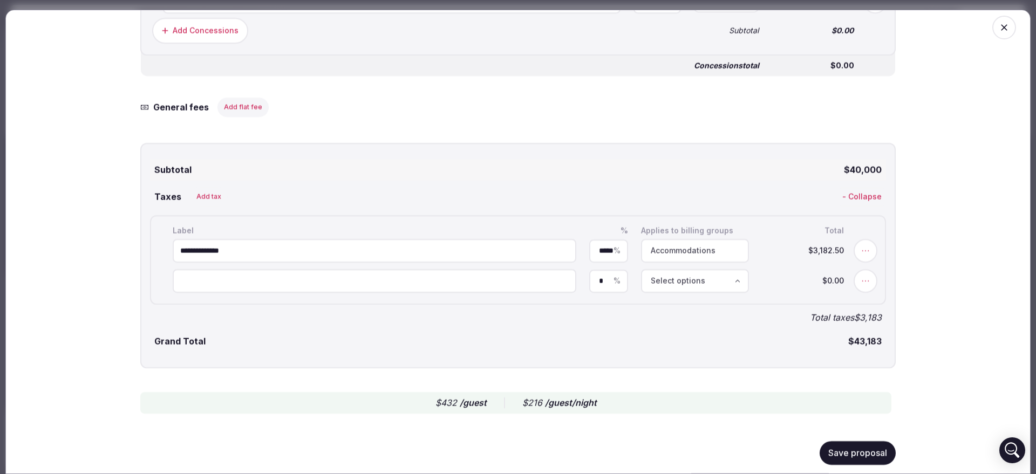
click at [217, 289] on input at bounding box center [375, 281] width 404 height 24
paste input "*******"
type input "*******"
click at [599, 285] on input "*" at bounding box center [608, 281] width 19 height 8
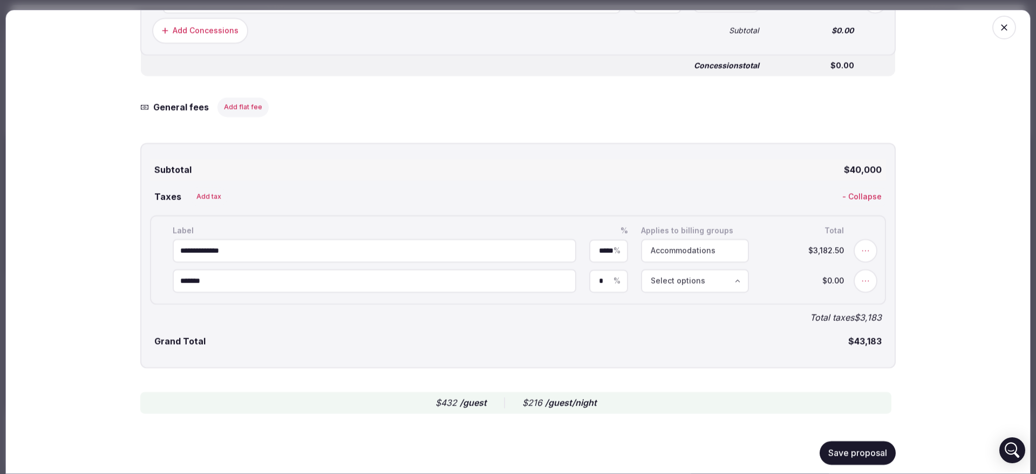
click at [599, 285] on input "*" at bounding box center [608, 281] width 19 height 8
type input "****"
click at [671, 293] on button "Select options" at bounding box center [695, 281] width 108 height 24
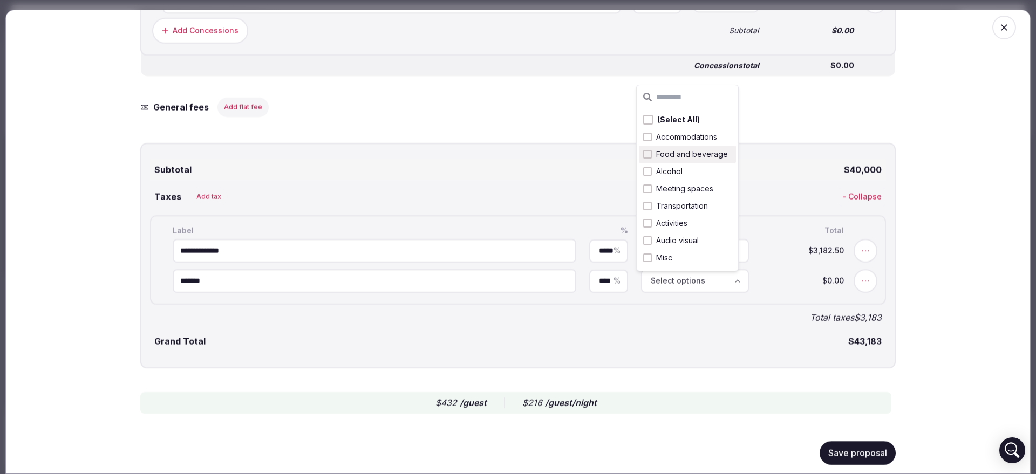
click at [687, 154] on span "Food and beverage" at bounding box center [692, 154] width 72 height 11
click at [698, 340] on div "Grand Total $45,325" at bounding box center [518, 342] width 736 height 22
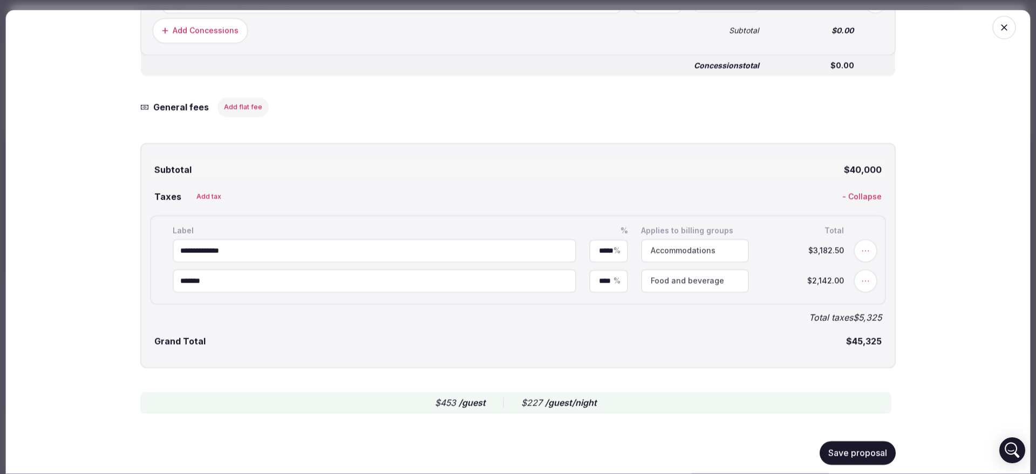
click at [821, 449] on button "Save proposal" at bounding box center [858, 453] width 76 height 24
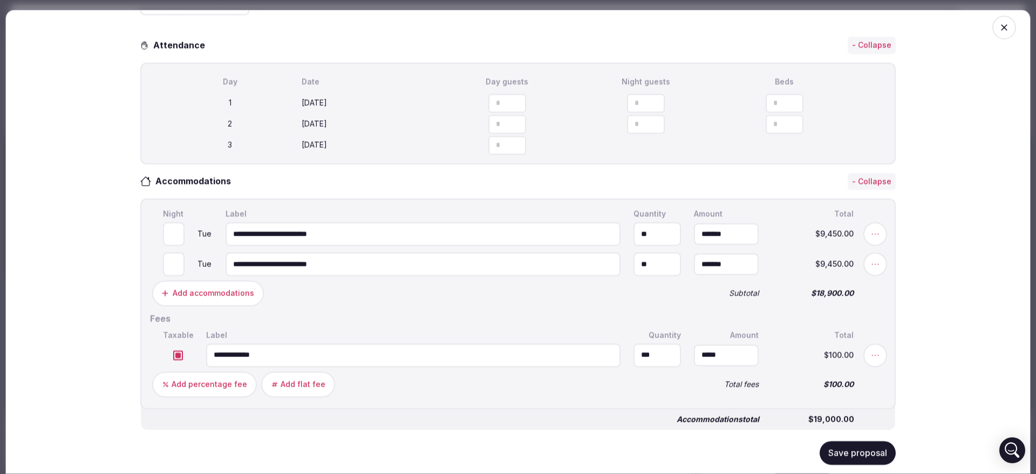
scroll to position [0, 0]
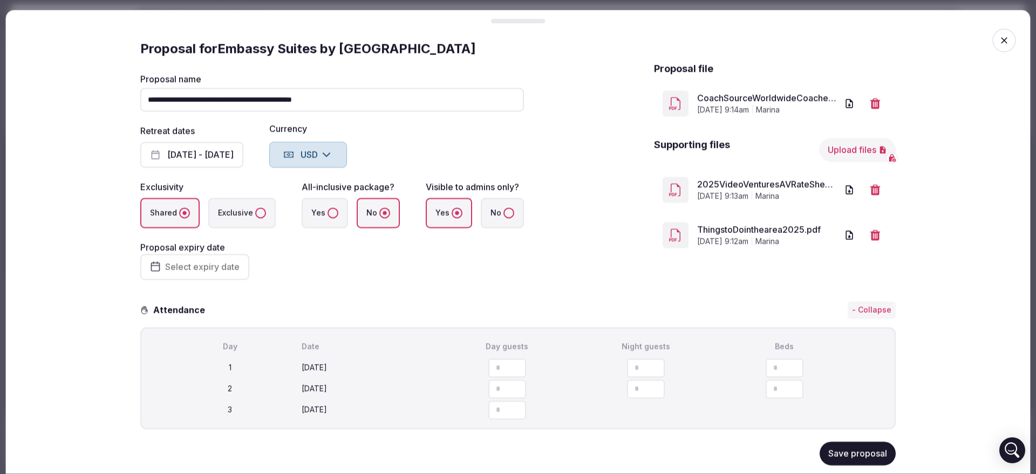
click at [848, 151] on button "Upload files" at bounding box center [857, 150] width 77 height 24
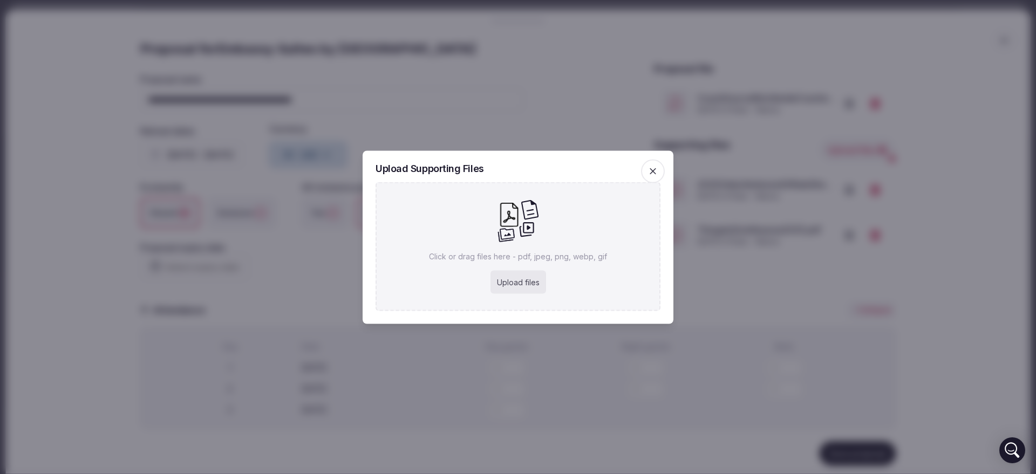
click at [508, 285] on div "Upload files" at bounding box center [518, 282] width 56 height 24
type input "**********"
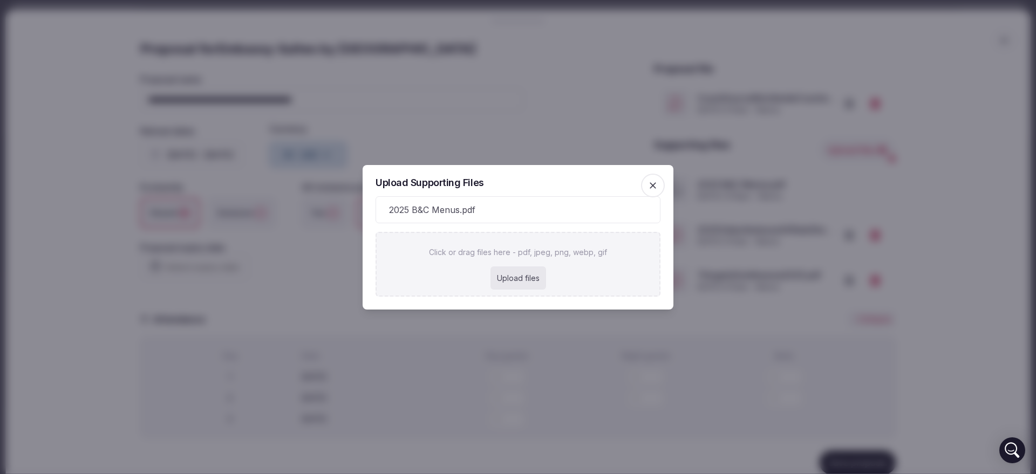
click at [402, 145] on div at bounding box center [518, 237] width 1036 height 474
click at [517, 121] on div at bounding box center [518, 237] width 1036 height 474
click at [795, 231] on div at bounding box center [518, 237] width 1036 height 474
click at [269, 205] on div at bounding box center [518, 237] width 1036 height 474
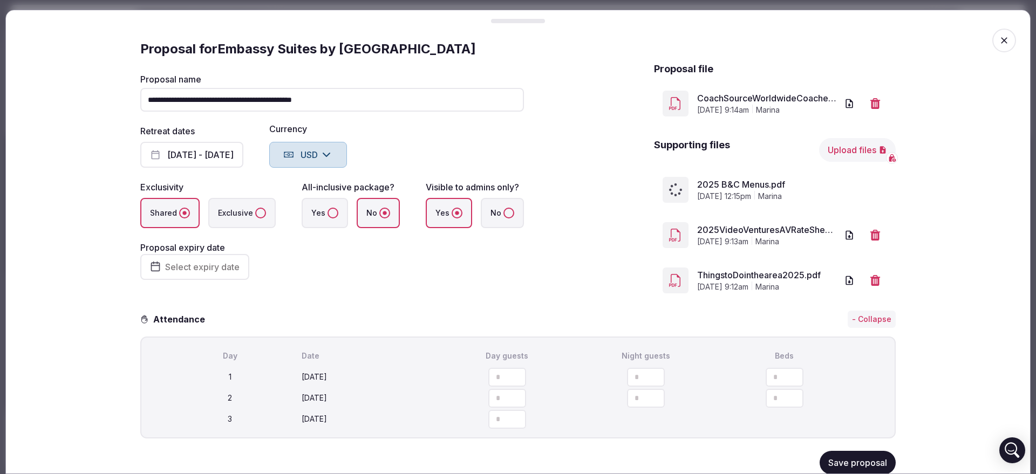
scroll to position [135, 0]
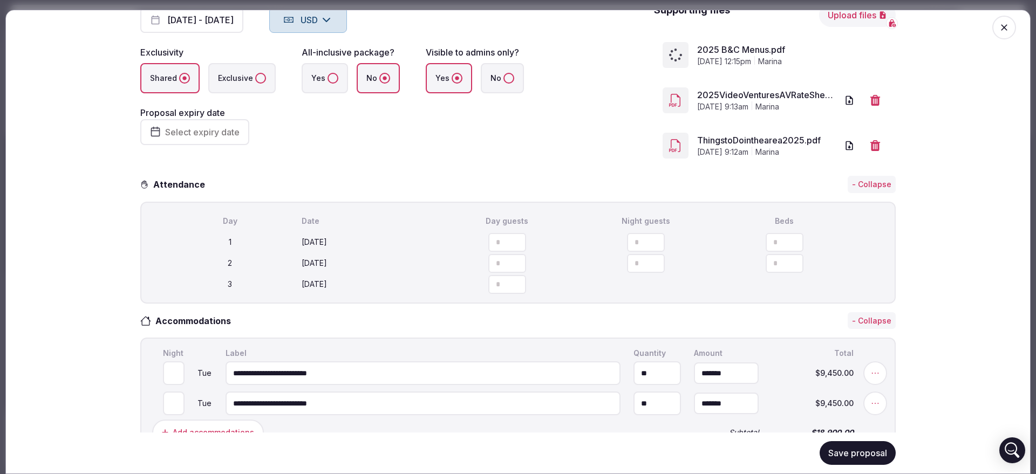
click at [853, 446] on button "Save proposal" at bounding box center [858, 453] width 76 height 24
click at [736, 56] on span "2025 B&C Menus.pdf" at bounding box center [792, 49] width 190 height 13
click at [734, 47] on link "2025 B&C Menus.pdf" at bounding box center [767, 49] width 140 height 13
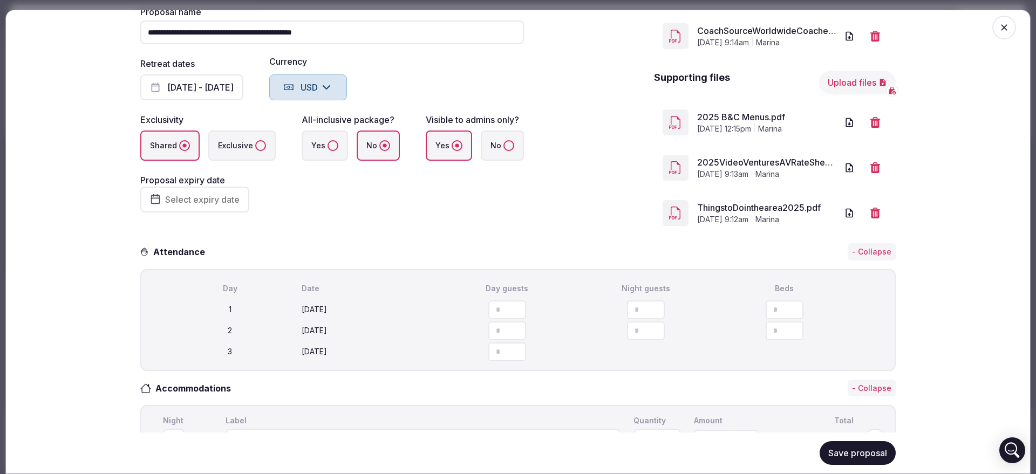
scroll to position [0, 0]
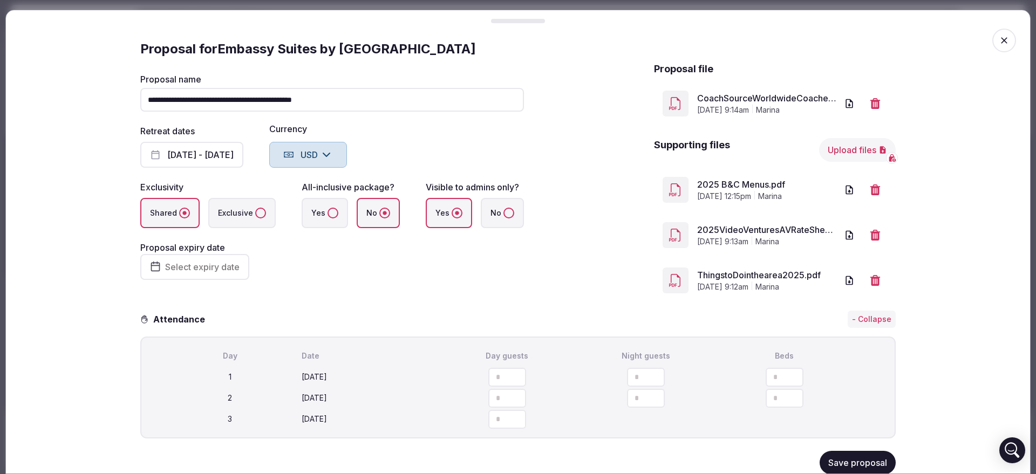
click at [735, 98] on link "CoachSourceWorldwideCoachesForumproposal.pdf" at bounding box center [767, 98] width 140 height 13
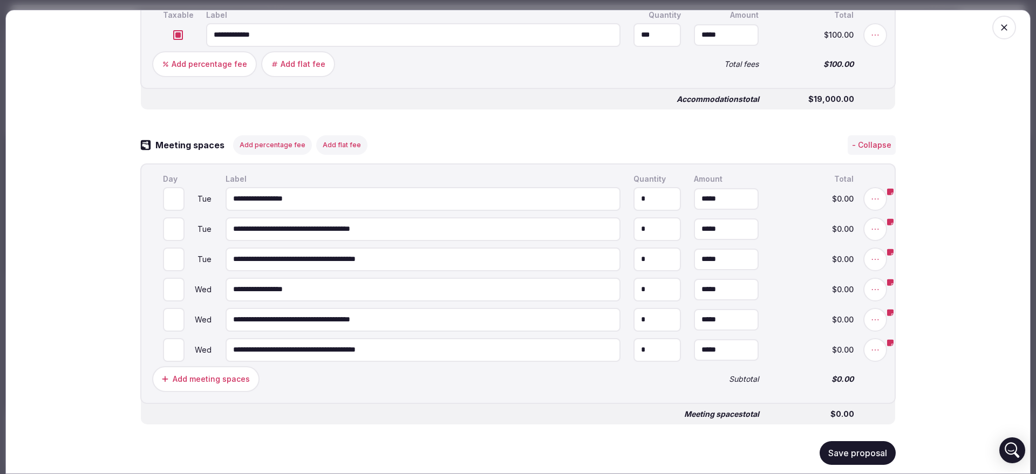
scroll to position [607, 0]
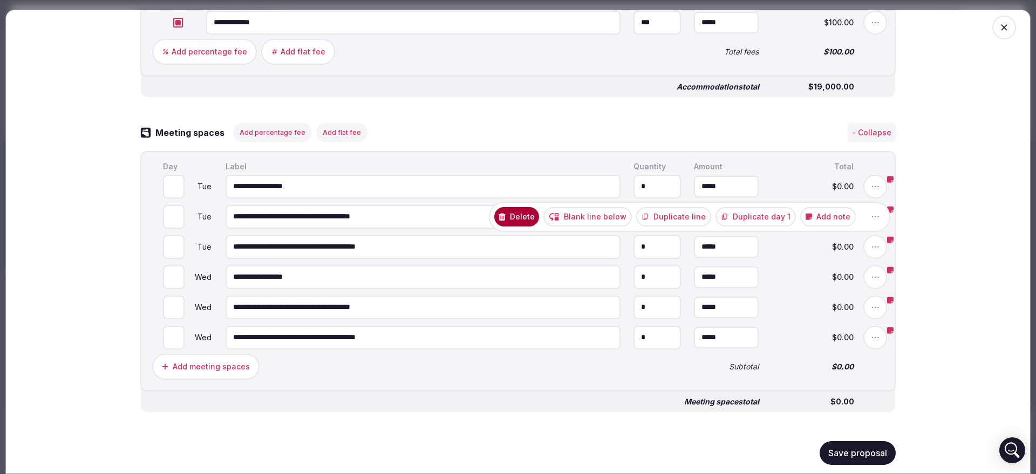
click at [839, 226] on button "Add note" at bounding box center [828, 216] width 56 height 19
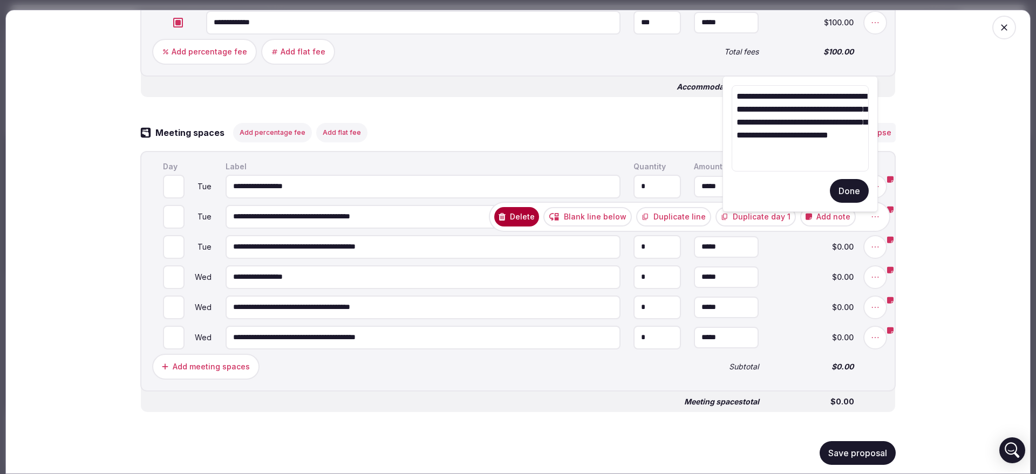
click at [841, 189] on button "Done" at bounding box center [849, 191] width 39 height 24
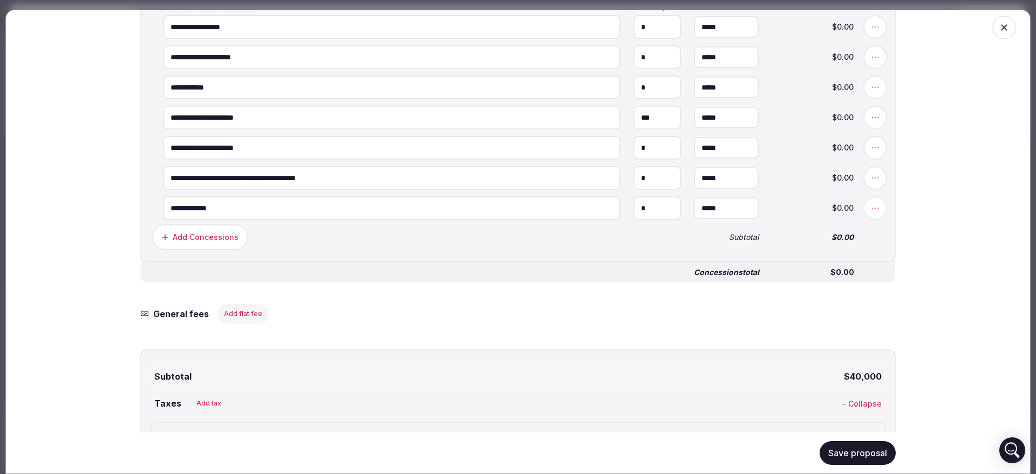
scroll to position [1907, 0]
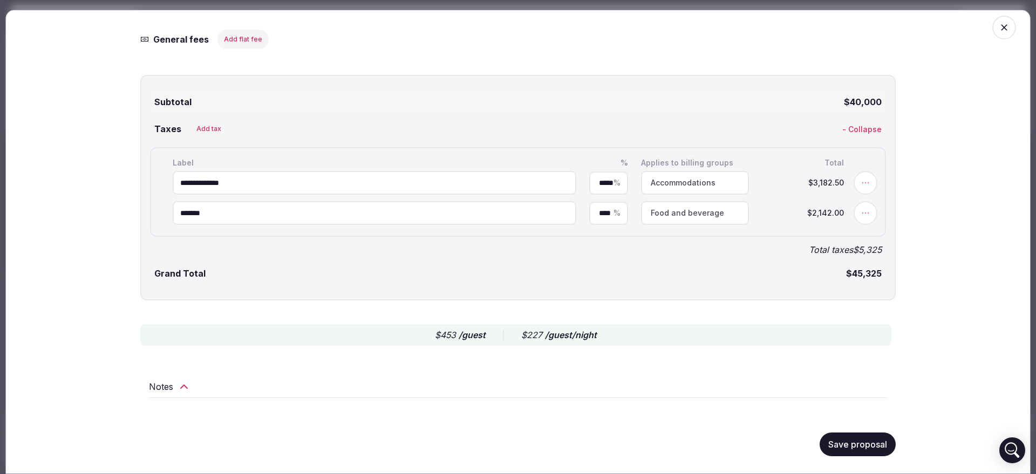
click at [168, 387] on div "Notes" at bounding box center [518, 386] width 738 height 13
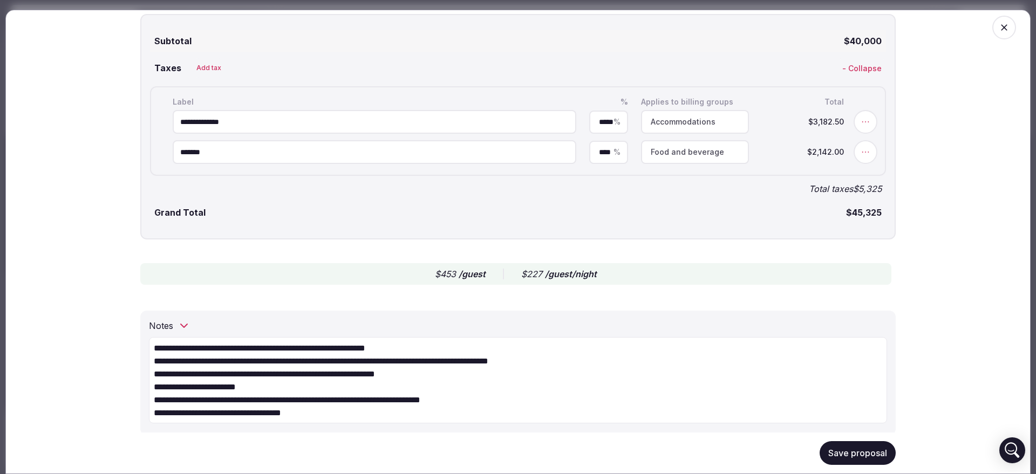
scroll to position [1996, 0]
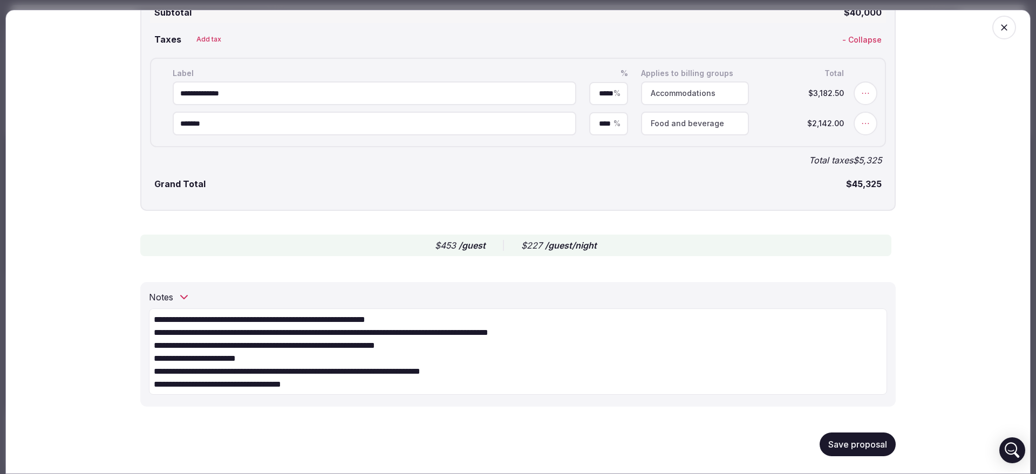
click at [862, 441] on button "Save proposal" at bounding box center [858, 445] width 76 height 24
click at [999, 31] on icon "button" at bounding box center [1004, 27] width 11 height 11
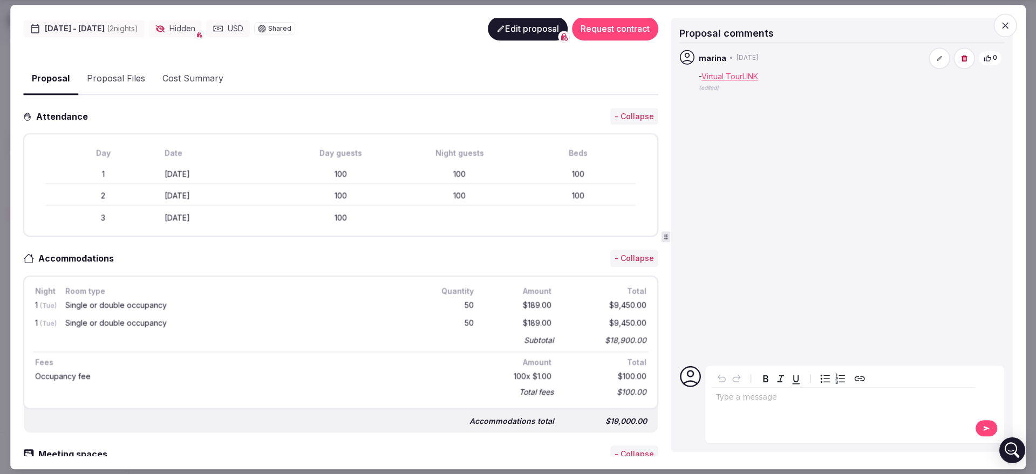
click at [1006, 28] on icon "button" at bounding box center [1005, 25] width 11 height 11
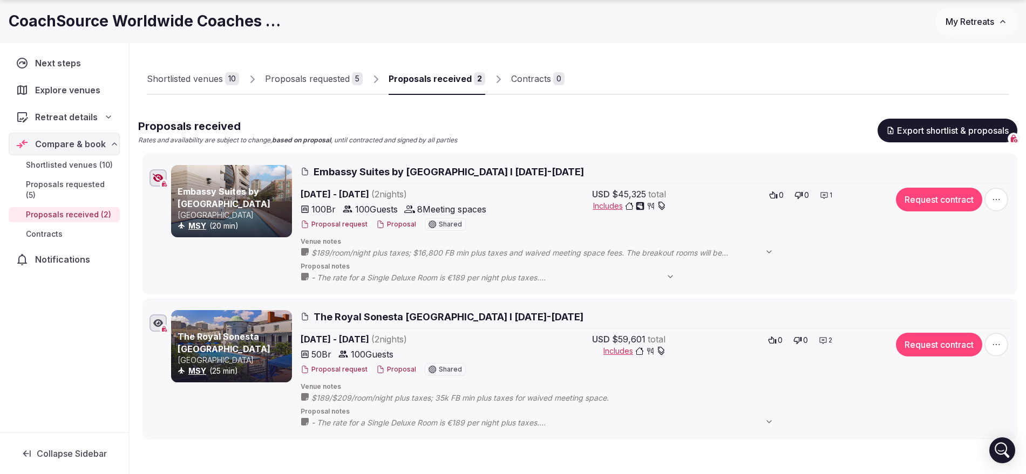
click at [407, 367] on button "Proposal" at bounding box center [396, 369] width 40 height 9
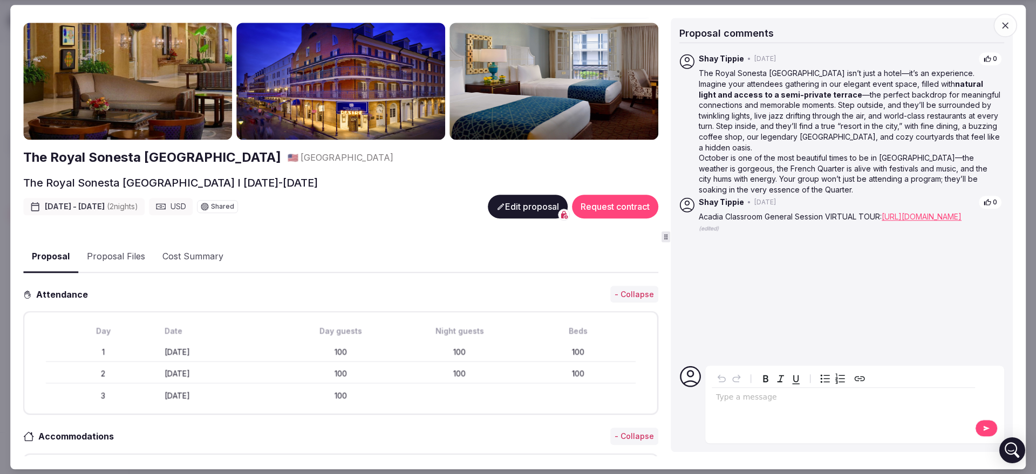
scroll to position [0, 0]
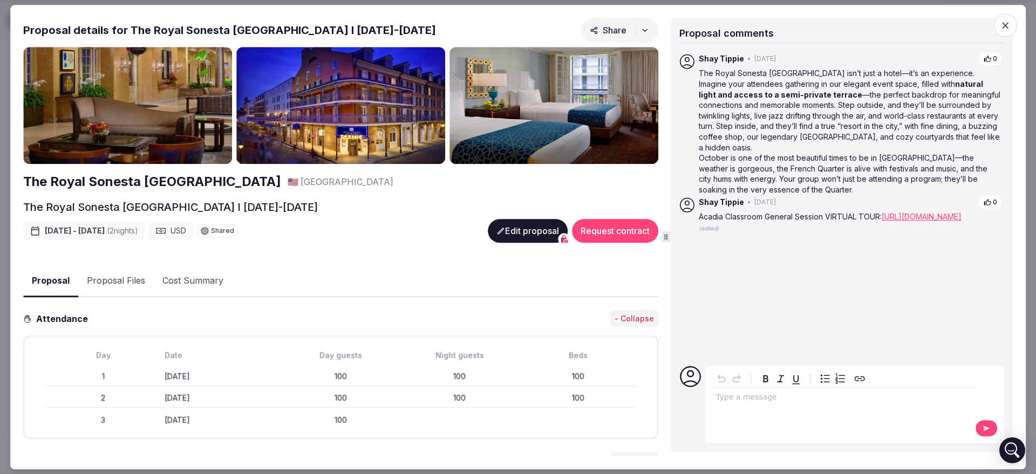
click at [529, 226] on button "Edit proposal" at bounding box center [528, 231] width 80 height 24
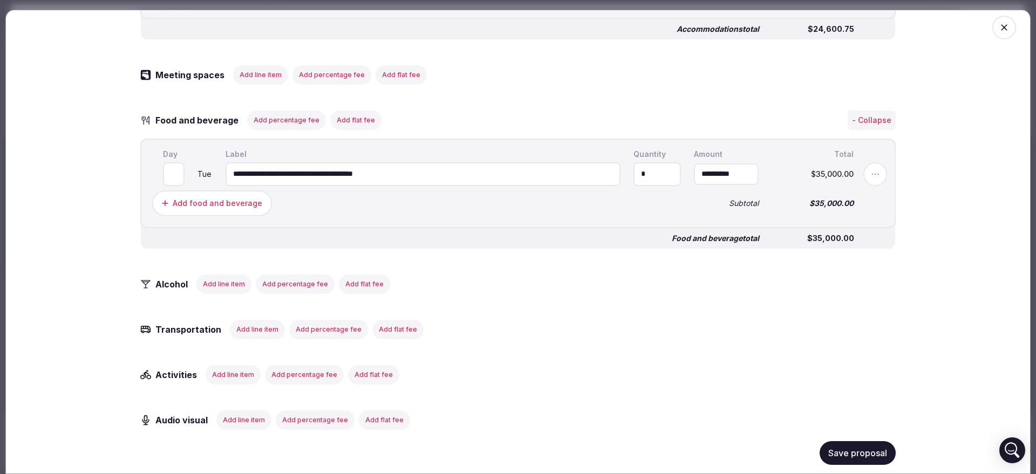
scroll to position [742, 0]
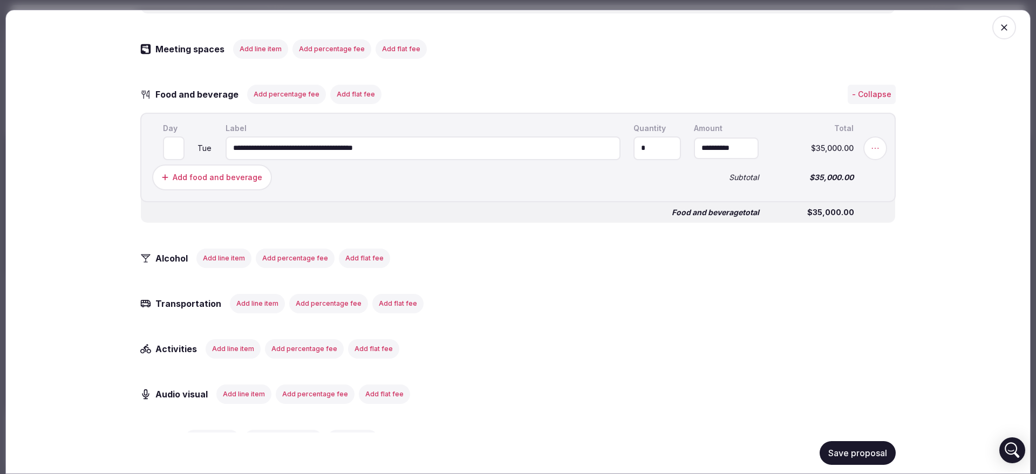
click at [291, 101] on button "Add percentage fee" at bounding box center [286, 93] width 79 height 19
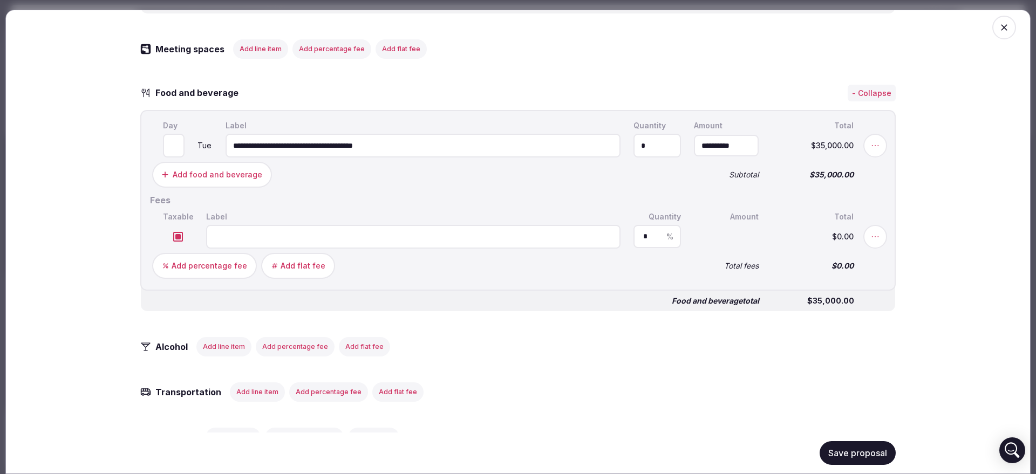
click at [235, 243] on input at bounding box center [413, 236] width 414 height 24
type input "**********"
drag, startPoint x: 664, startPoint y: 239, endPoint x: 644, endPoint y: 239, distance: 20.5
click at [666, 239] on span "%" at bounding box center [669, 237] width 7 height 8
click at [644, 239] on input "*" at bounding box center [657, 237] width 28 height 8
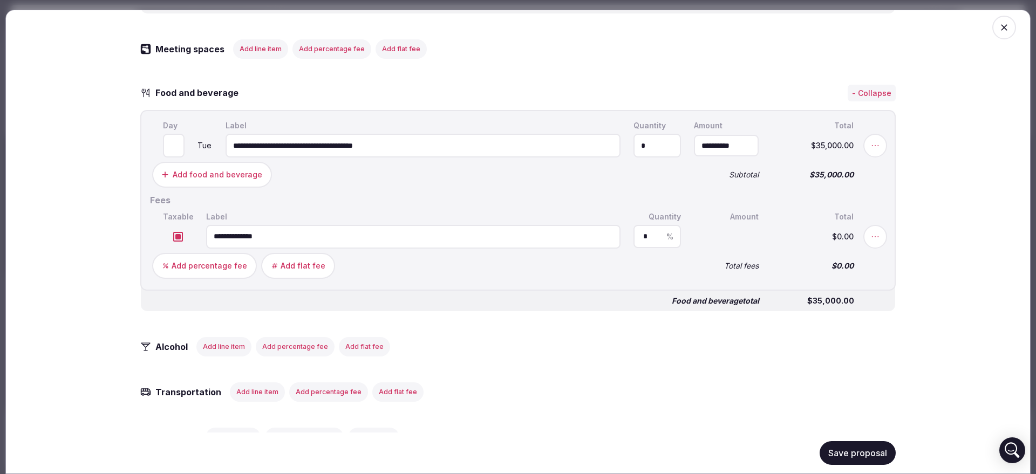
click at [644, 239] on input "*" at bounding box center [657, 237] width 28 height 8
click at [643, 240] on input "*" at bounding box center [657, 237] width 28 height 8
type input "**"
click at [613, 278] on div "Add percentage fee Add flat fee" at bounding box center [416, 265] width 529 height 26
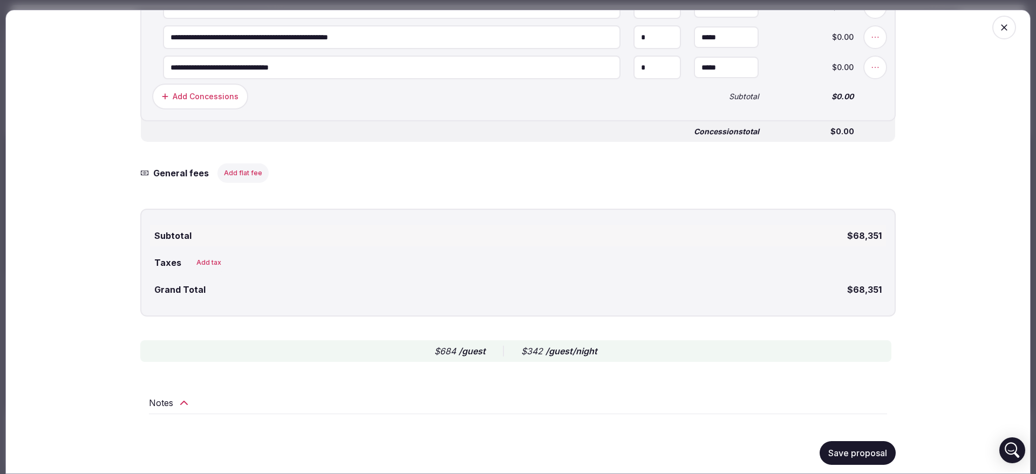
scroll to position [1411, 0]
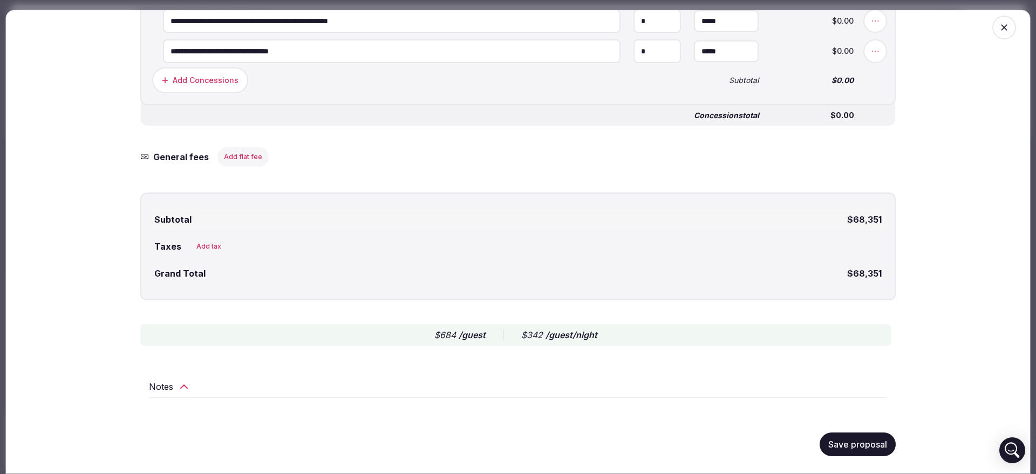
click at [206, 240] on button "Add tax" at bounding box center [209, 246] width 38 height 19
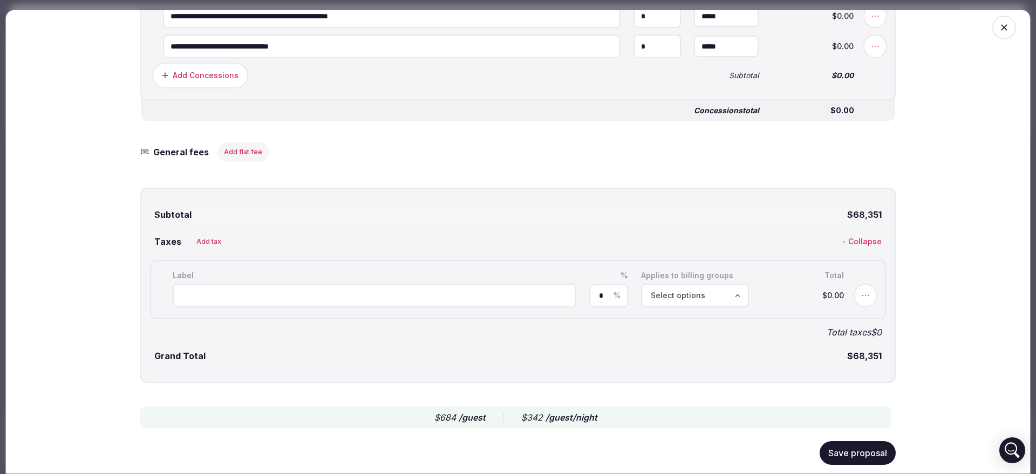
click at [210, 297] on input at bounding box center [375, 296] width 404 height 24
type input "*******"
click at [599, 297] on input "*" at bounding box center [608, 295] width 19 height 8
click at [599, 296] on input "*" at bounding box center [608, 295] width 19 height 8
type input "****"
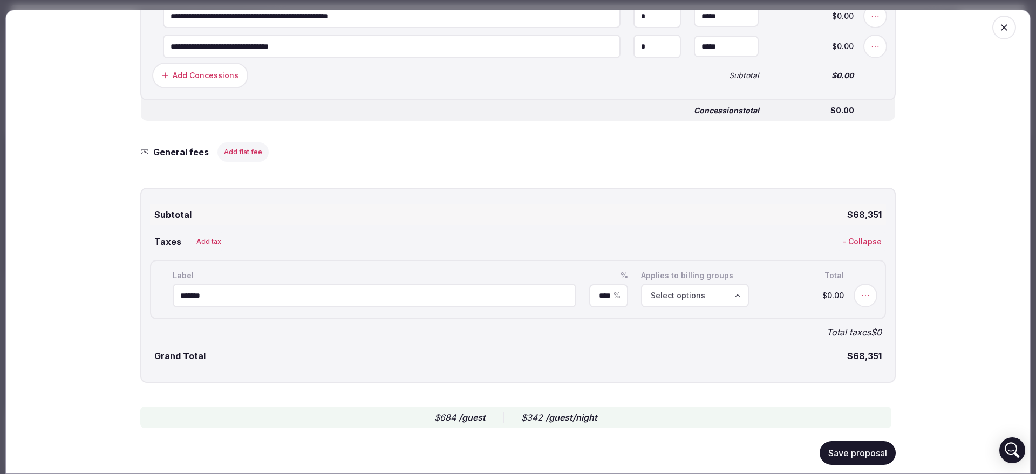
click at [681, 306] on button "Select options" at bounding box center [695, 296] width 108 height 24
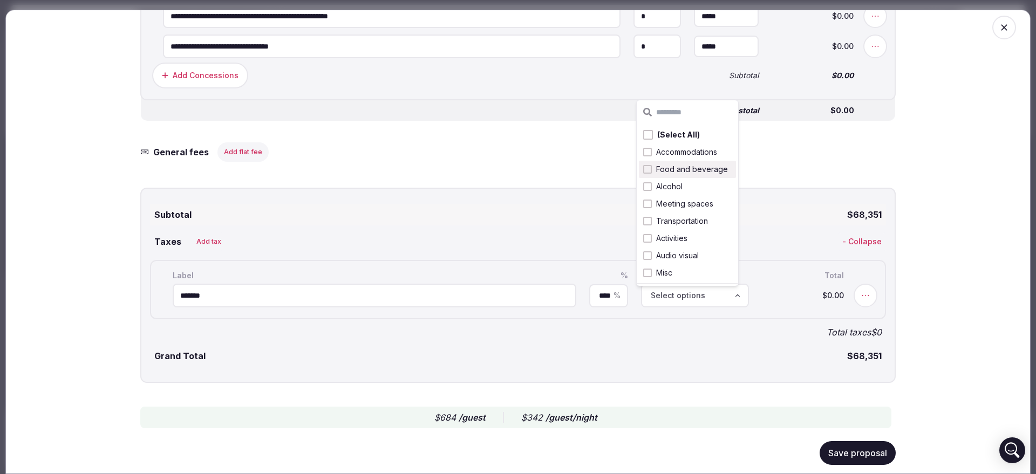
drag, startPoint x: 731, startPoint y: 159, endPoint x: 731, endPoint y: 167, distance: 8.1
click at [731, 167] on div "(Select All) Accommodations Food and beverage Alcohol Meeting spaces Transporta…" at bounding box center [687, 203] width 97 height 155
click at [731, 167] on div "Food and beverage" at bounding box center [687, 169] width 97 height 17
click at [745, 356] on div "Grand Total $72,813" at bounding box center [518, 356] width 736 height 22
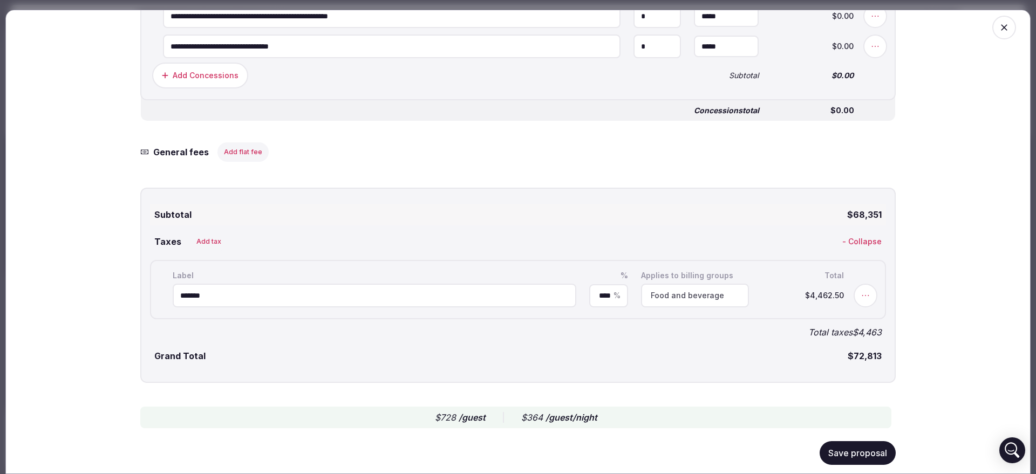
click at [853, 445] on button "Save proposal" at bounding box center [858, 453] width 76 height 24
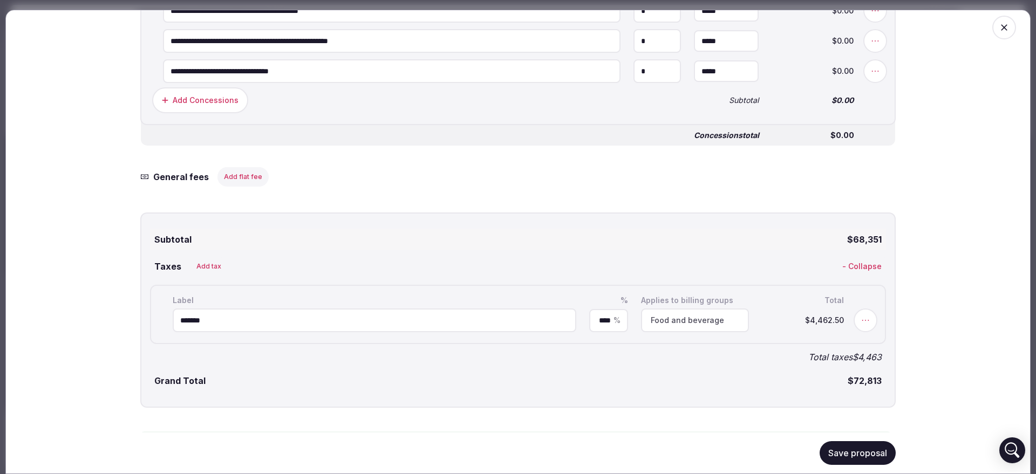
scroll to position [1499, 0]
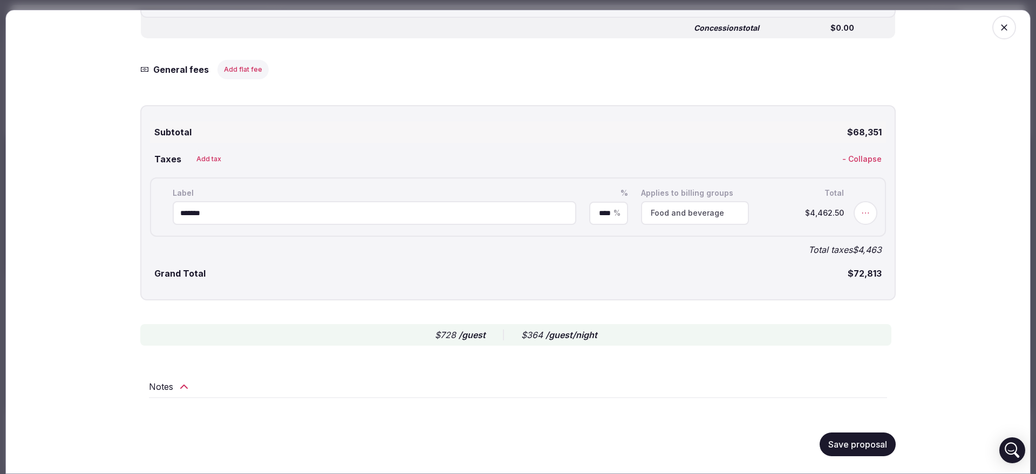
click at [879, 445] on button "Save proposal" at bounding box center [858, 445] width 76 height 24
click at [1003, 39] on div "**********" at bounding box center [517, 242] width 1025 height 465
click at [1002, 30] on span "button" at bounding box center [1004, 28] width 24 height 24
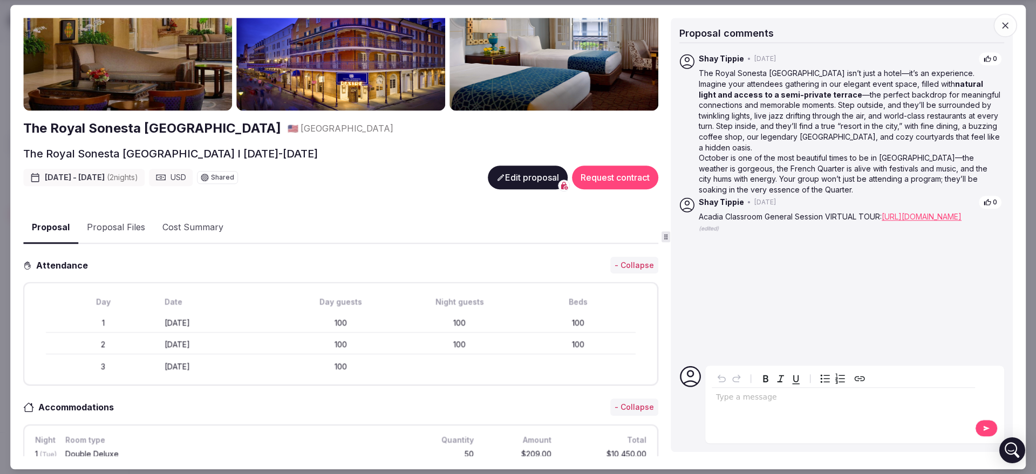
scroll to position [0, 0]
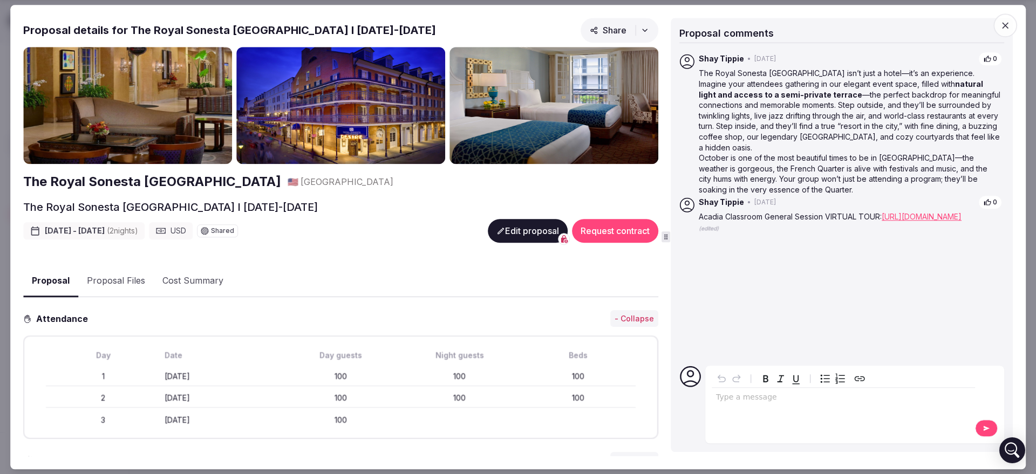
click at [117, 278] on button "Proposal Files" at bounding box center [116, 281] width 76 height 31
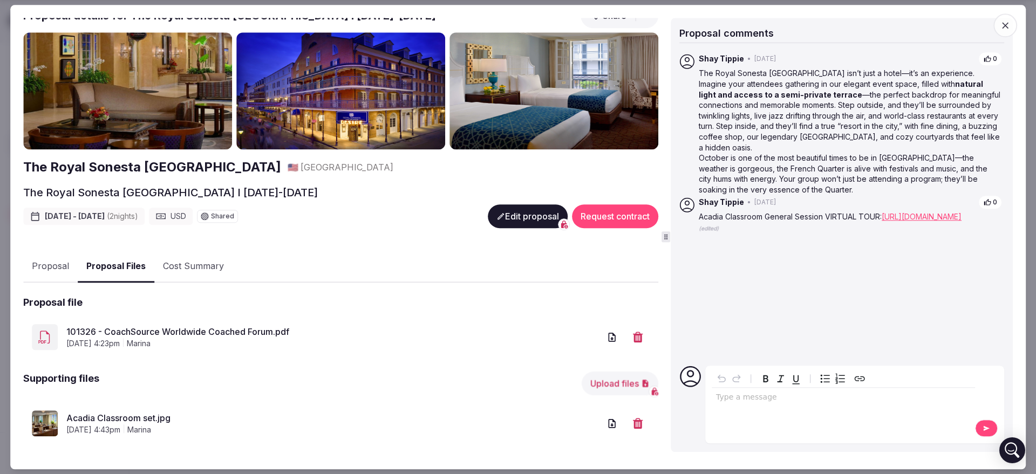
scroll to position [23, 0]
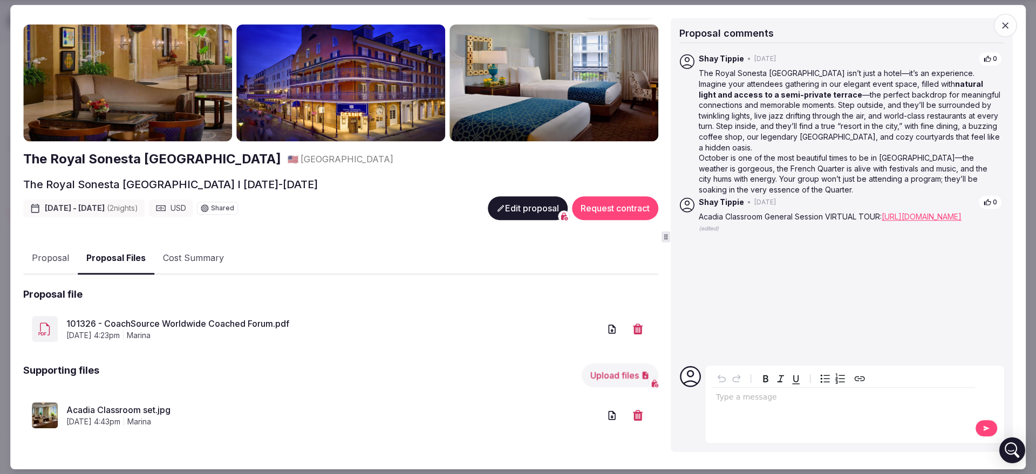
click at [1007, 27] on icon "button" at bounding box center [1005, 25] width 6 height 6
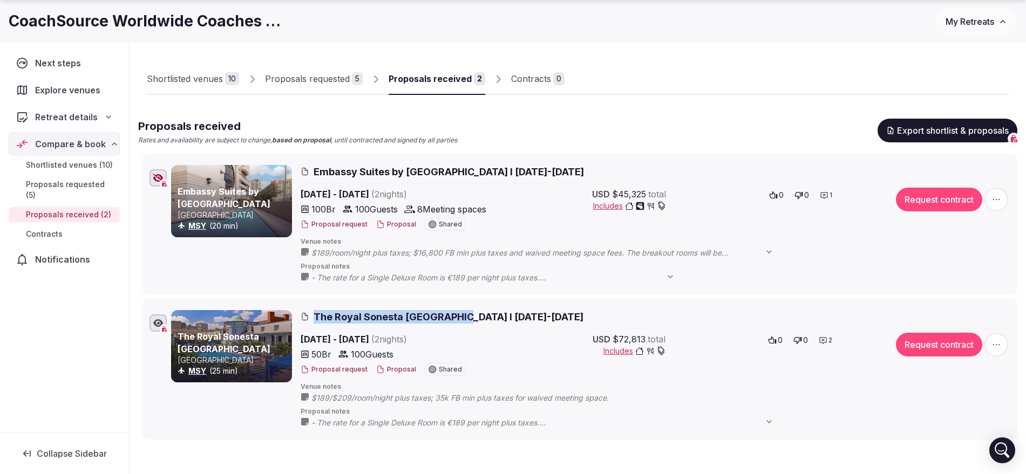
drag, startPoint x: 308, startPoint y: 310, endPoint x: 462, endPoint y: 317, distance: 155.0
click at [462, 317] on h2 "The Royal Sonesta [GEOGRAPHIC_DATA] I [DATE]-[DATE]" at bounding box center [655, 316] width 709 height 13
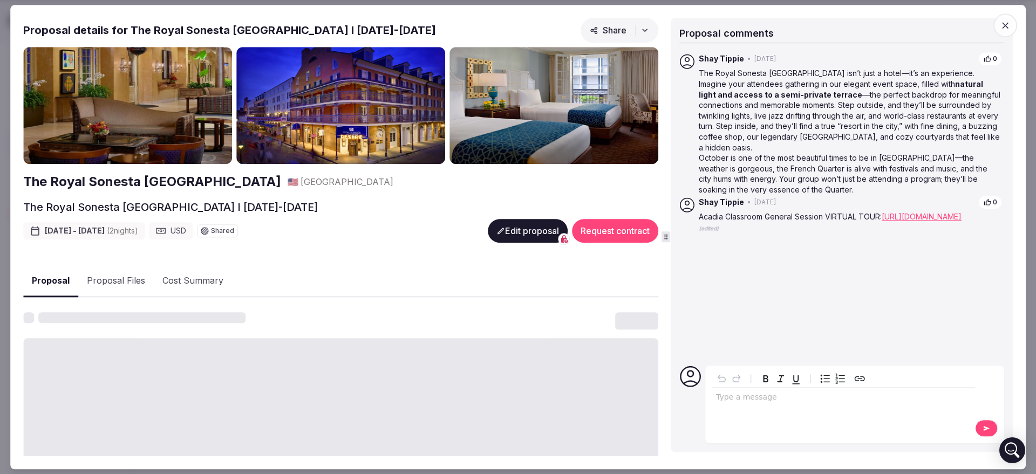
drag, startPoint x: 462, startPoint y: 317, endPoint x: 913, endPoint y: 72, distance: 513.0
click at [1001, 23] on icon "button" at bounding box center [1005, 25] width 11 height 11
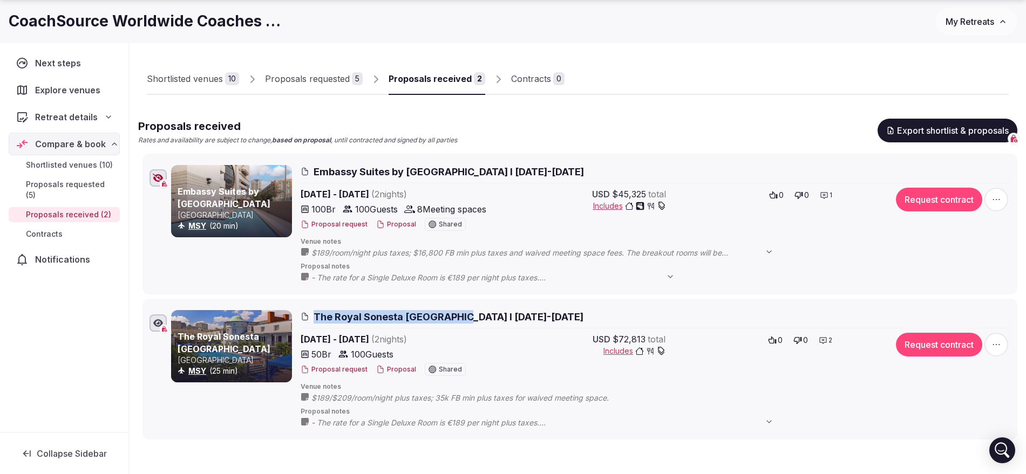
drag, startPoint x: 311, startPoint y: 318, endPoint x: 462, endPoint y: 322, distance: 151.1
click at [462, 322] on h2 "The Royal Sonesta [GEOGRAPHIC_DATA] I [DATE]-[DATE]" at bounding box center [655, 316] width 709 height 13
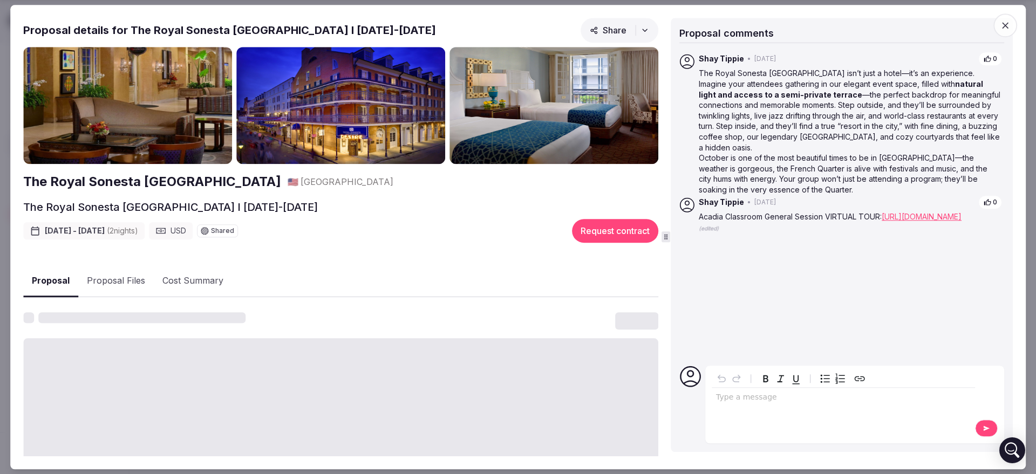
drag, startPoint x: 458, startPoint y: 318, endPoint x: 1009, endPoint y: 25, distance: 624.4
click at [1009, 25] on icon "button" at bounding box center [1005, 25] width 11 height 11
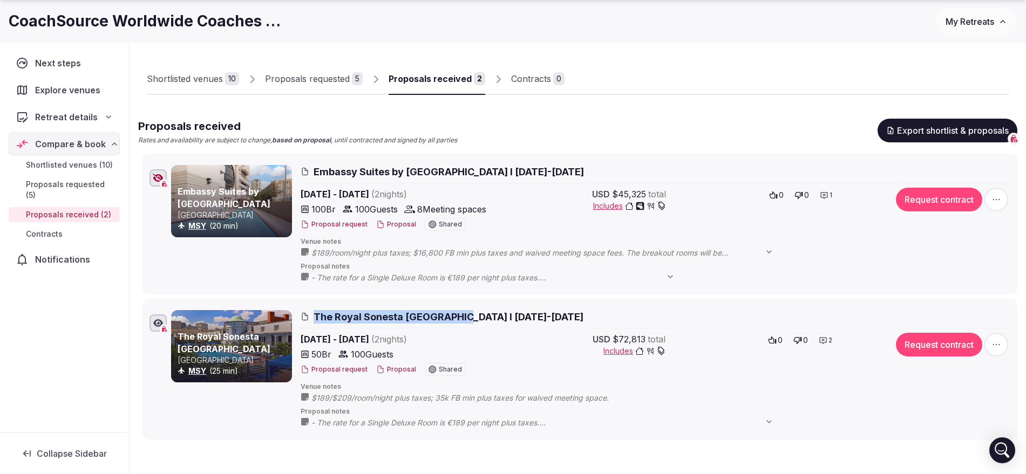
drag, startPoint x: 365, startPoint y: 318, endPoint x: 464, endPoint y: 318, distance: 99.3
click at [464, 318] on h2 "The Royal Sonesta [GEOGRAPHIC_DATA] I [DATE]-[DATE]" at bounding box center [655, 316] width 709 height 13
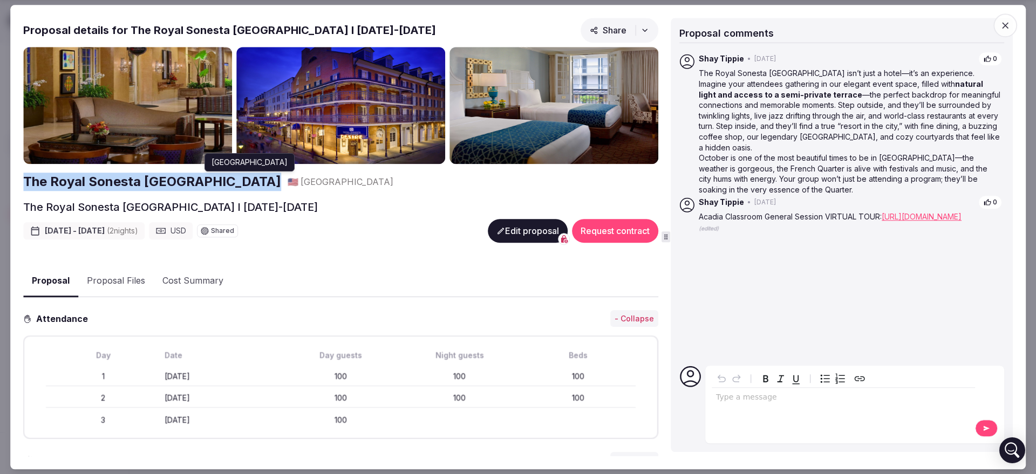
drag, startPoint x: 15, startPoint y: 179, endPoint x: 229, endPoint y: 183, distance: 214.2
click at [229, 183] on div "Proposal Proposal Proposal details for The Royal Sonesta [GEOGRAPHIC_DATA] I [D…" at bounding box center [517, 237] width 1015 height 465
copy h2 "The Royal Sonesta [GEOGRAPHIC_DATA]"
click at [113, 271] on button "Proposal Files" at bounding box center [116, 281] width 76 height 31
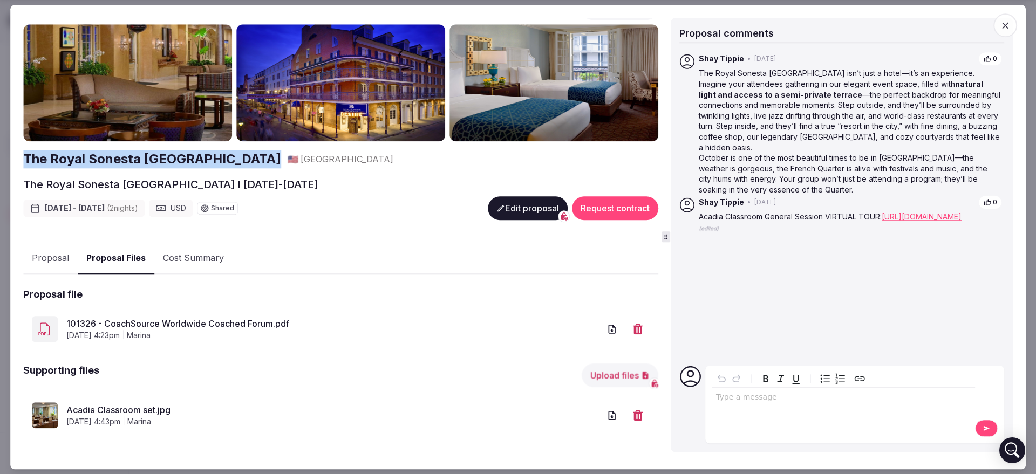
click at [185, 322] on link "101326 - CoachSource Worldwide Coached Forum.pdf" at bounding box center [333, 323] width 534 height 13
click at [1007, 25] on icon "button" at bounding box center [1005, 25] width 11 height 11
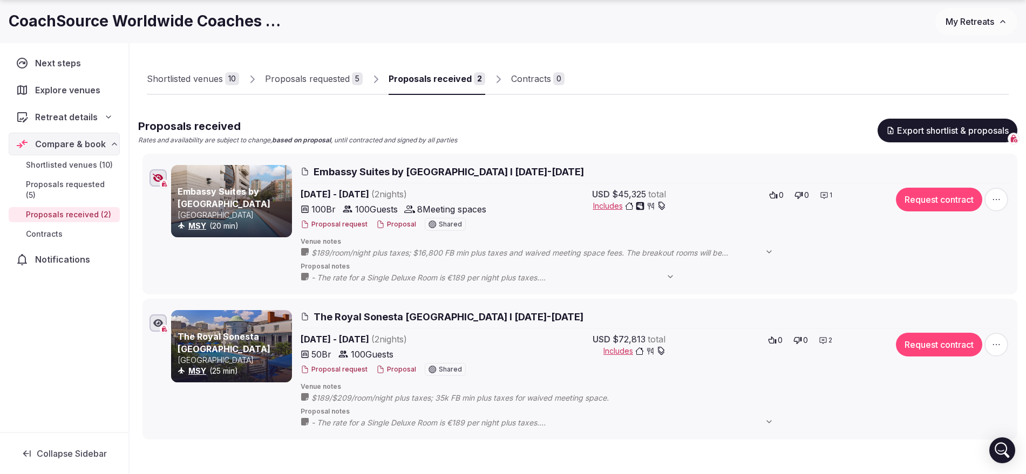
click at [398, 368] on button "Proposal" at bounding box center [396, 369] width 40 height 9
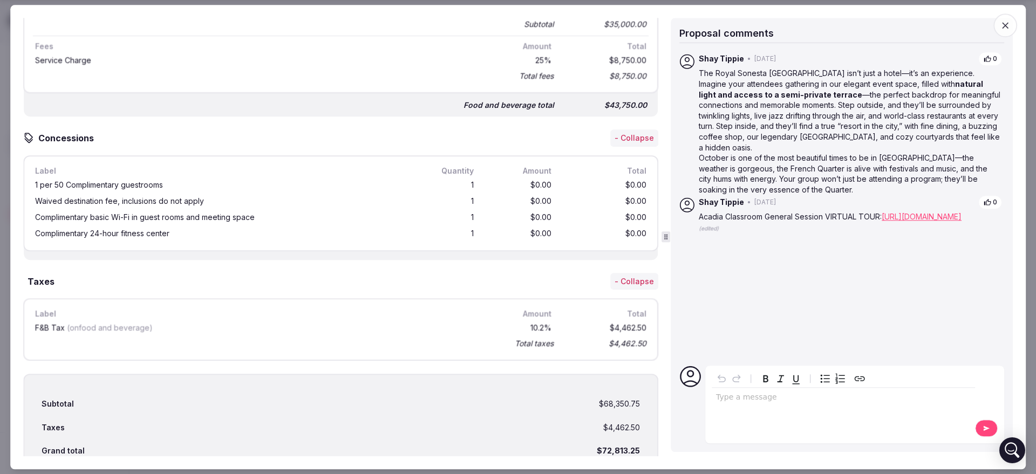
scroll to position [895, 0]
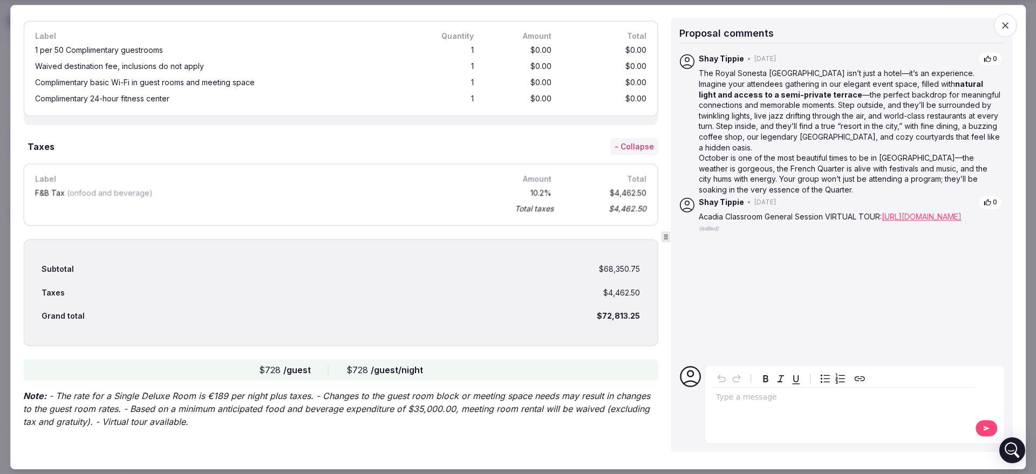
click at [31, 419] on p "Note: - The rate for a Single Deluxe Room is €189 per night plus taxes. - Chang…" at bounding box center [340, 409] width 635 height 39
drag, startPoint x: 26, startPoint y: 419, endPoint x: 88, endPoint y: 420, distance: 61.5
click at [88, 420] on p "Note: - The rate for a Single Deluxe Room is €189 per night plus taxes. - Chang…" at bounding box center [340, 409] width 635 height 39
copy p "ax and gratuity"
click at [1007, 29] on icon "button" at bounding box center [1005, 25] width 11 height 11
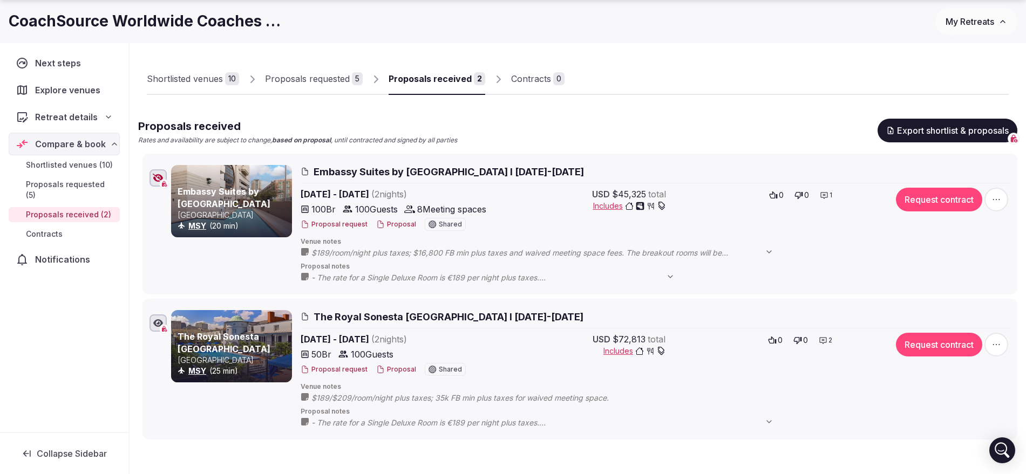
click at [389, 225] on button "Proposal" at bounding box center [396, 224] width 40 height 9
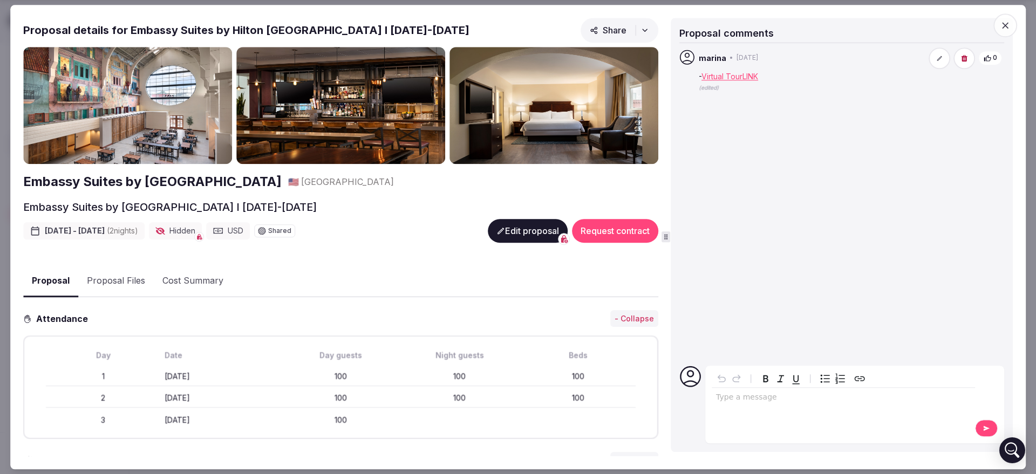
click at [113, 281] on button "Proposal Files" at bounding box center [116, 281] width 76 height 31
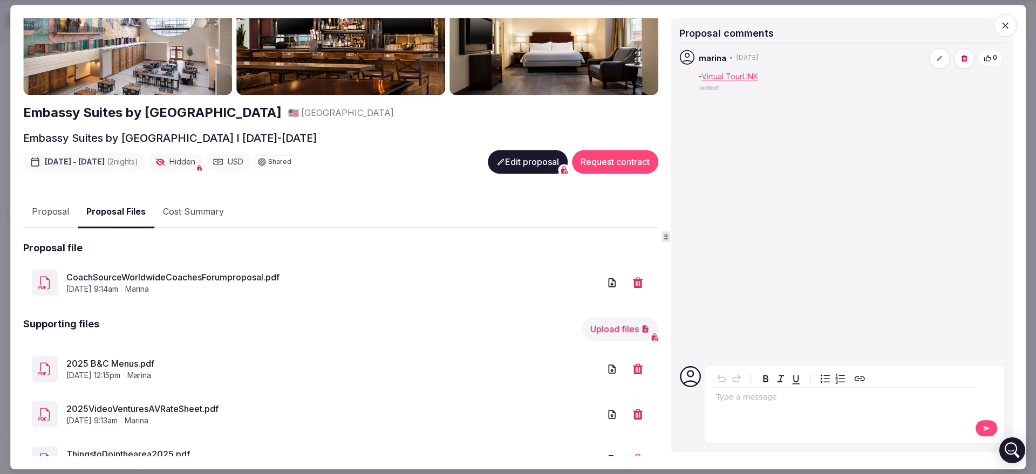
scroll to position [113, 0]
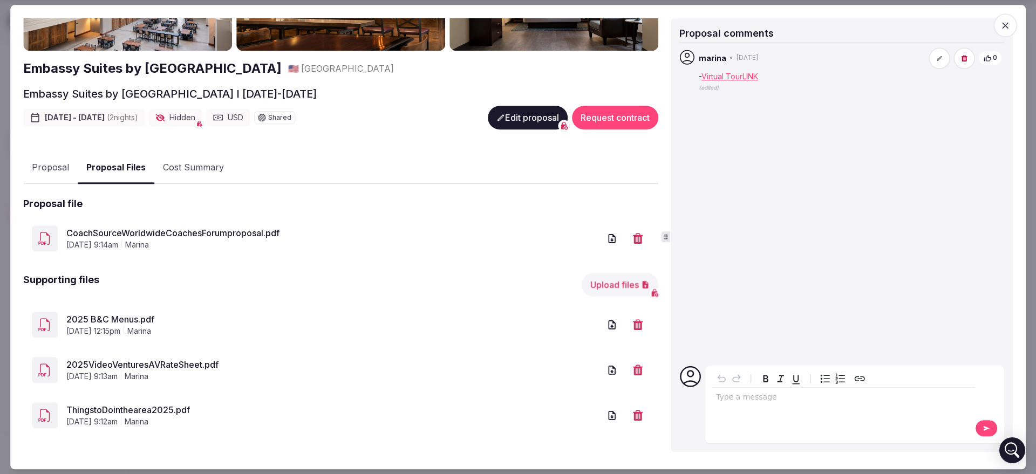
click at [139, 323] on link "2025 B&C Menus.pdf" at bounding box center [333, 319] width 534 height 13
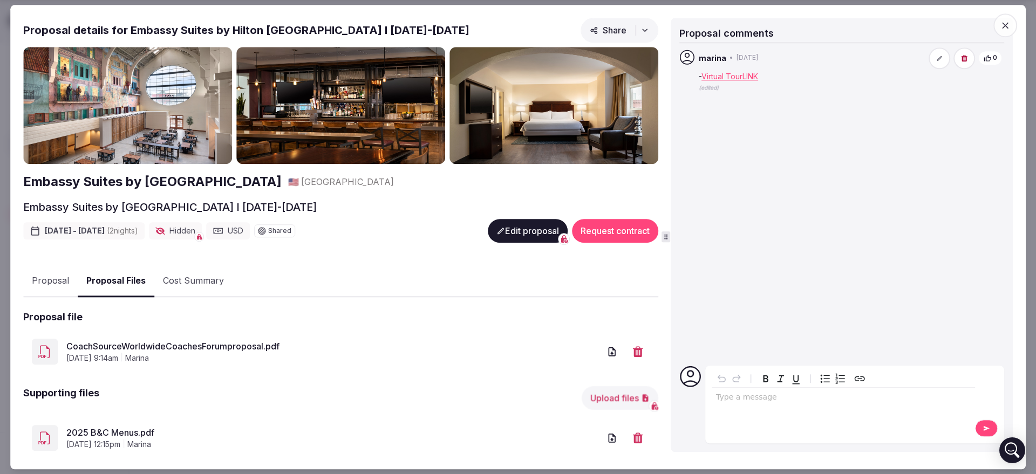
click at [1001, 27] on icon "button" at bounding box center [1005, 25] width 11 height 11
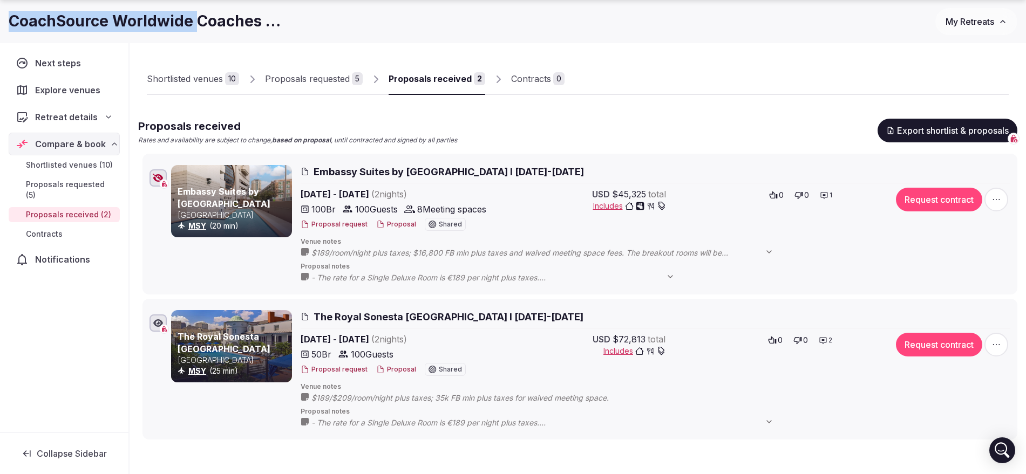
drag, startPoint x: 0, startPoint y: 20, endPoint x: 194, endPoint y: 19, distance: 193.7
click at [195, 19] on div "CoachSource Worldwide Coaches Forum 2026 My Retreats" at bounding box center [513, 21] width 1026 height 27
copy h1 "CoachSource Worldwide"
click at [400, 223] on button "Proposal" at bounding box center [396, 224] width 40 height 9
